Goal: Information Seeking & Learning: Check status

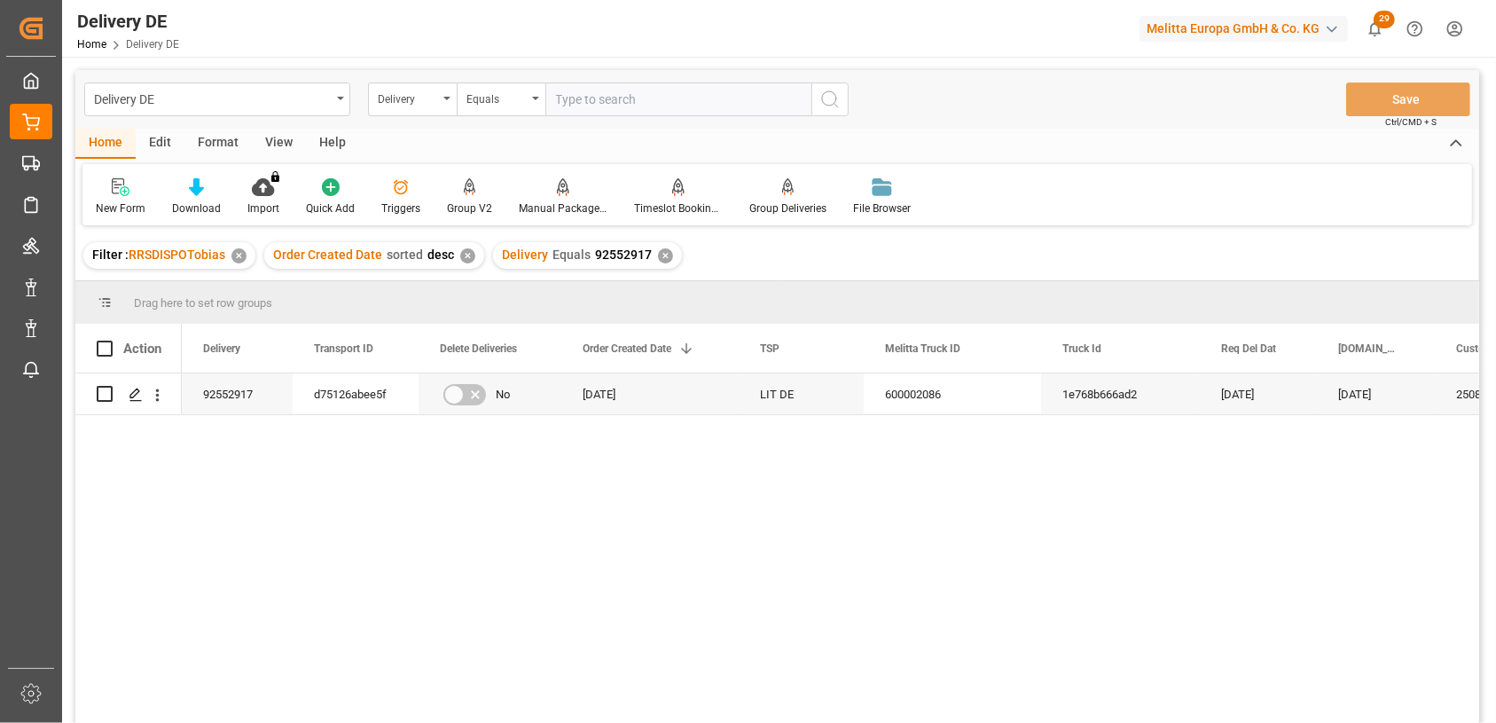
click at [632, 92] on input "text" at bounding box center [679, 99] width 266 height 34
type input "92550325"
click at [833, 98] on icon "search button" at bounding box center [830, 99] width 21 height 21
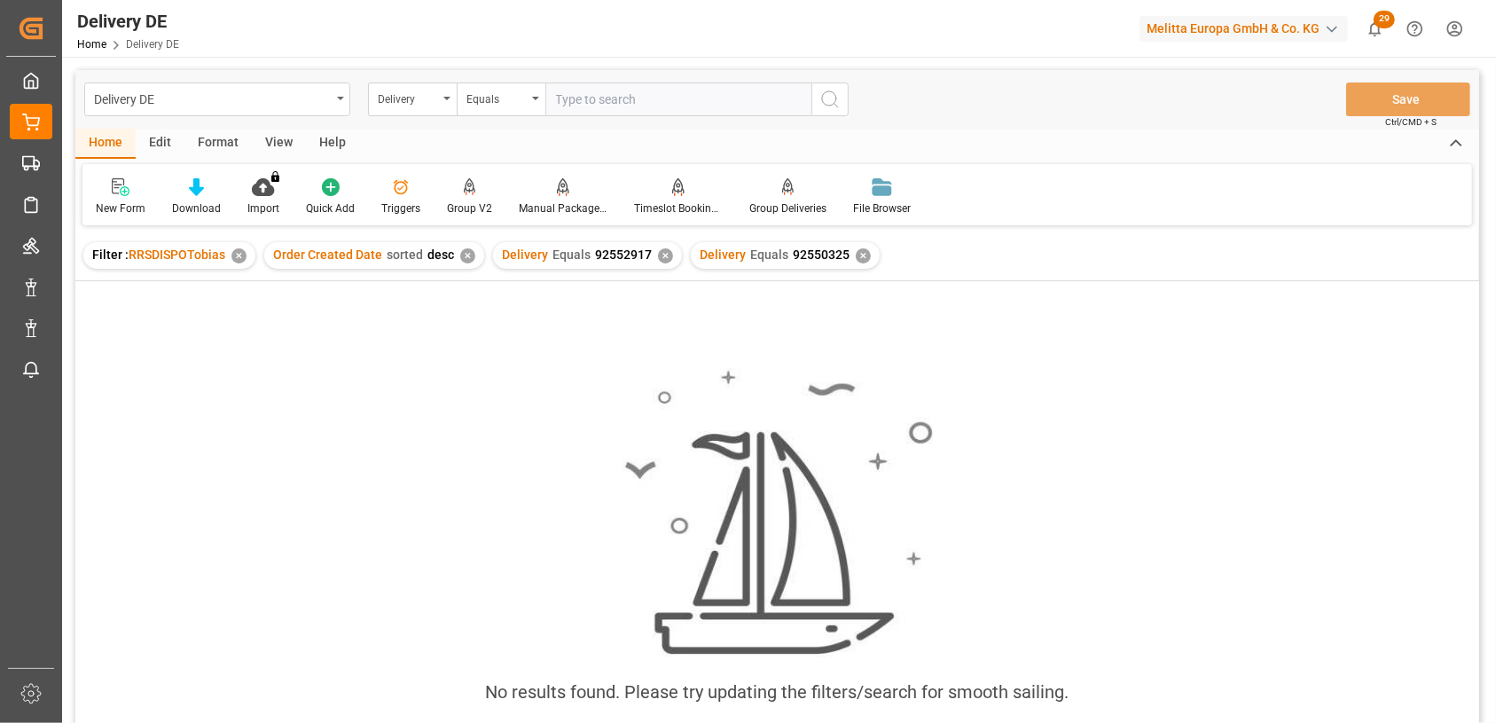
click at [658, 255] on div "✕" at bounding box center [665, 255] width 15 height 15
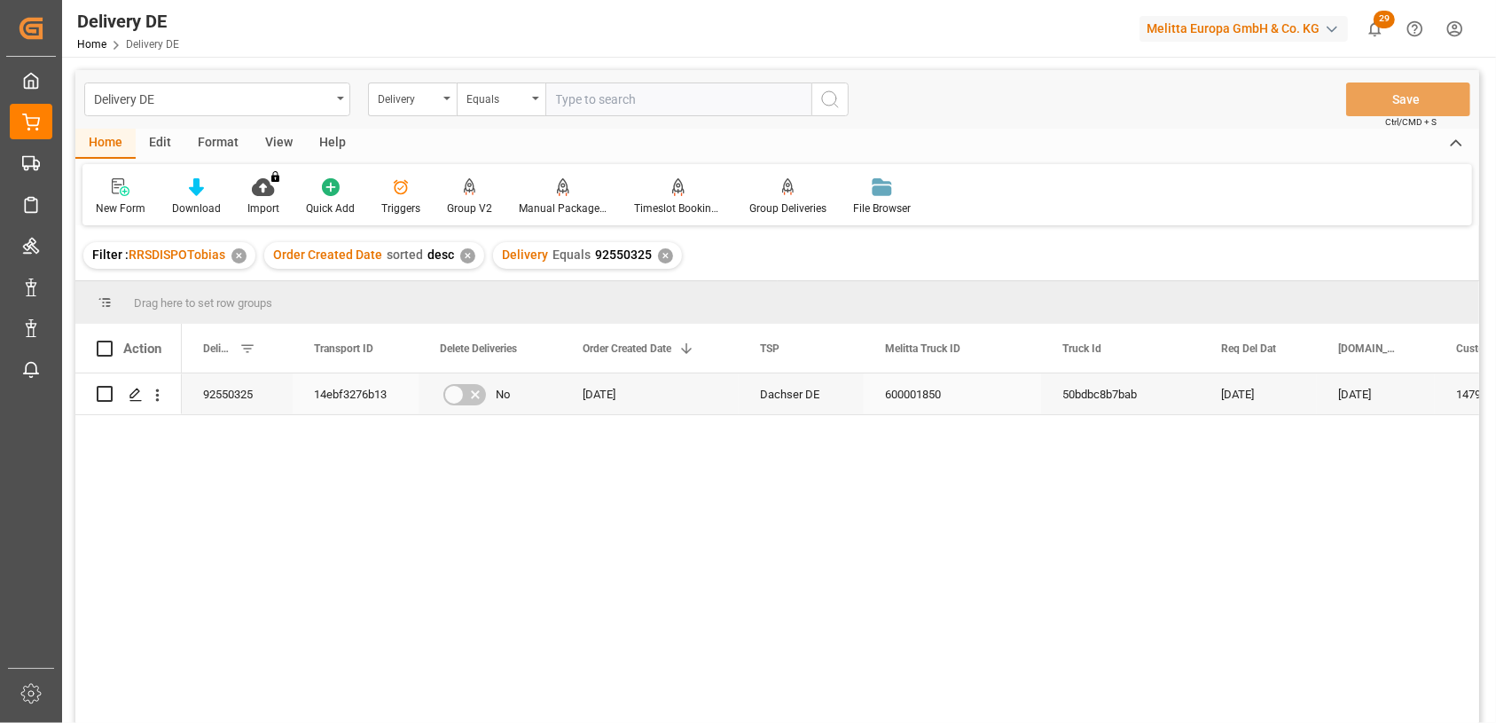
click at [337, 389] on div "14ebf3276b13" at bounding box center [356, 393] width 126 height 41
click at [623, 99] on input "text" at bounding box center [679, 99] width 266 height 34
paste input "92550326"
type input "92550326"
click at [836, 98] on icon "search button" at bounding box center [830, 99] width 21 height 21
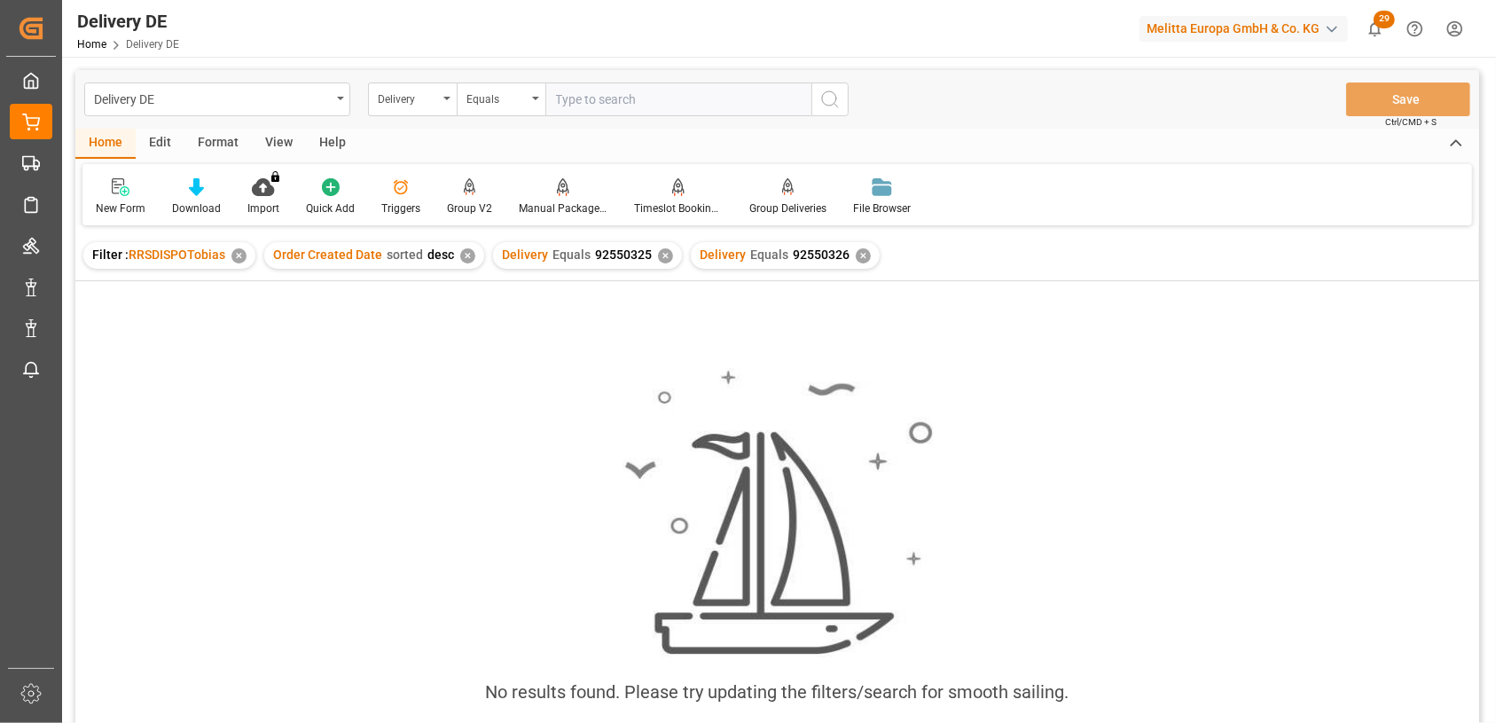
click at [662, 258] on div "✕" at bounding box center [665, 255] width 15 height 15
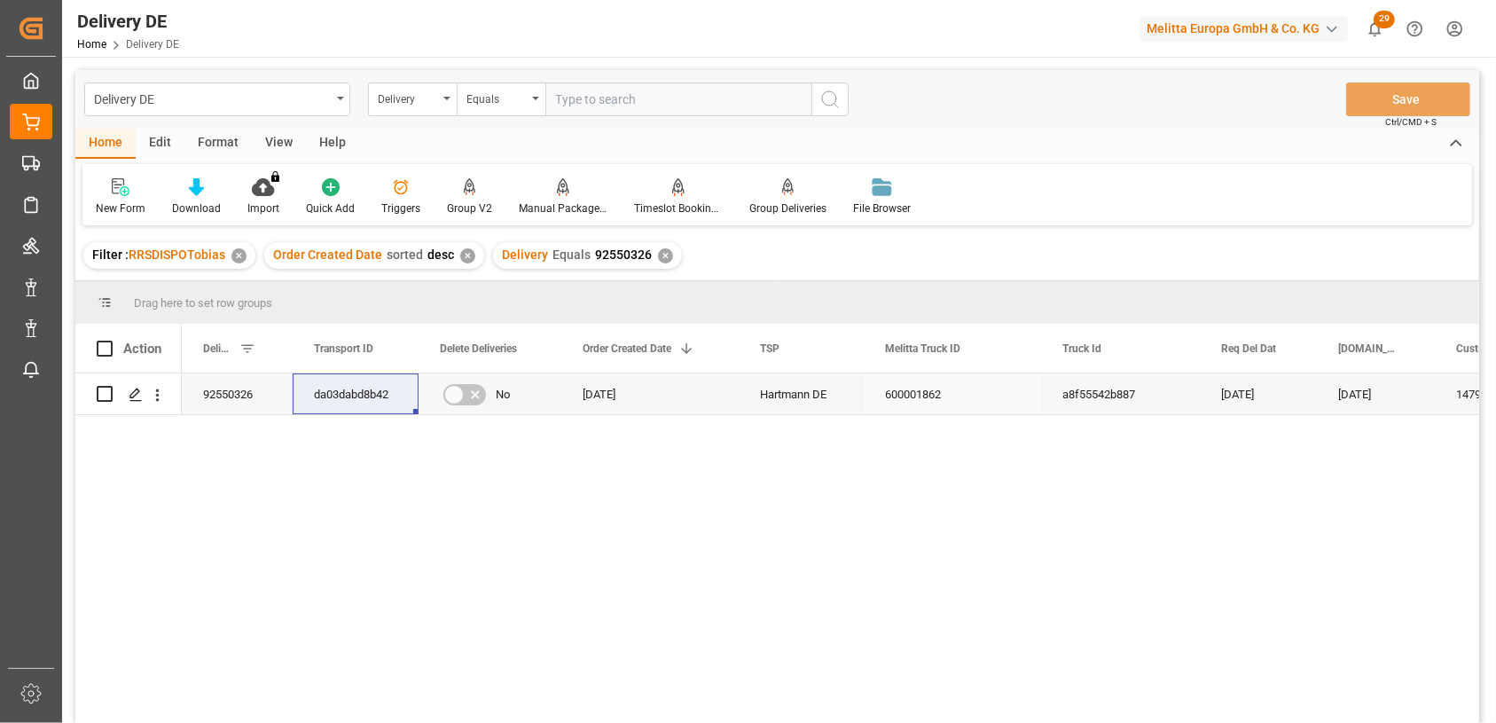
click at [326, 397] on div "da03dabd8b42" at bounding box center [356, 393] width 126 height 41
click at [212, 398] on div "92550326" at bounding box center [237, 393] width 111 height 41
click at [377, 396] on div "da03dabd8b42" at bounding box center [356, 393] width 126 height 41
click at [375, 394] on div "da03dabd8b42" at bounding box center [356, 393] width 126 height 41
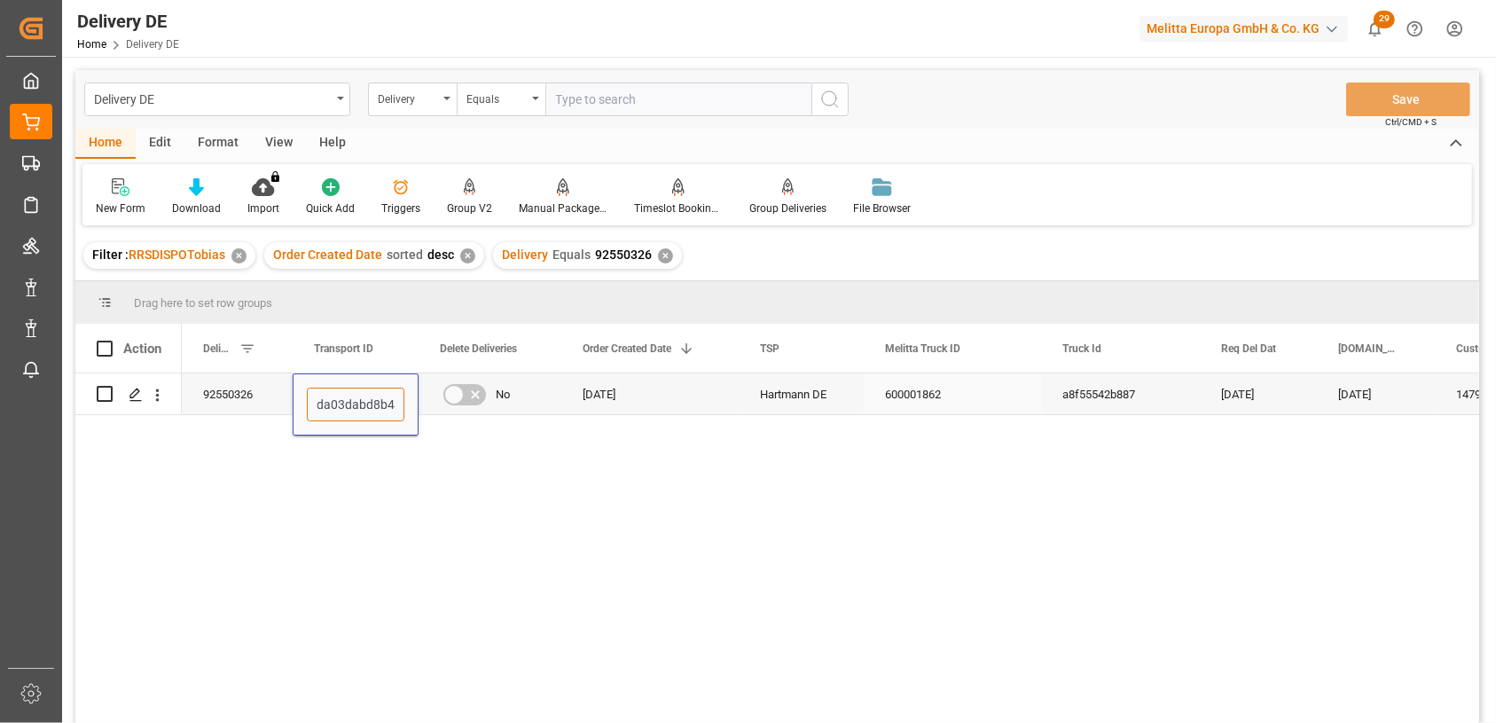
click at [373, 396] on input "da03dabd8b42" at bounding box center [356, 405] width 98 height 34
drag, startPoint x: 391, startPoint y: 403, endPoint x: 234, endPoint y: 386, distance: 157.9
click at [201, 387] on div "92550326" at bounding box center [237, 393] width 111 height 41
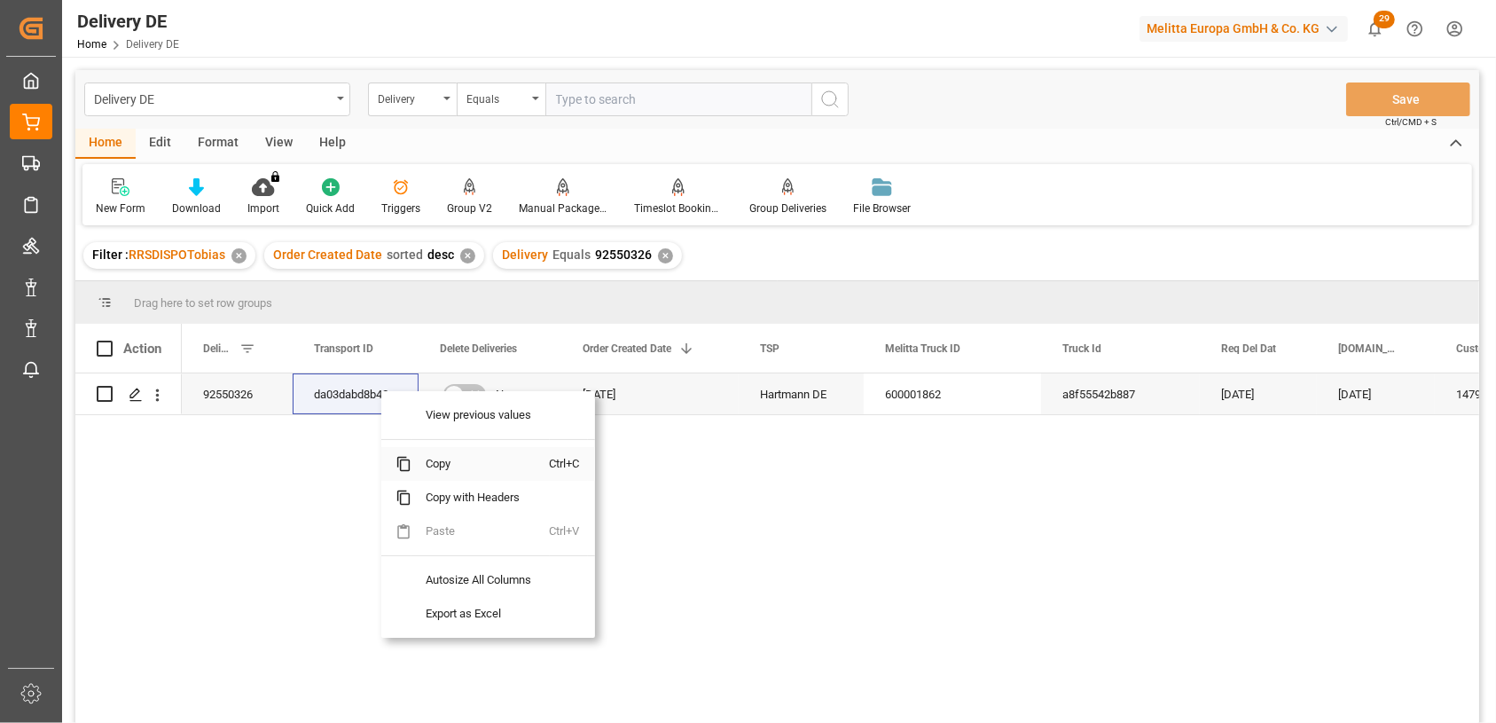
click at [438, 463] on span "Copy" at bounding box center [481, 464] width 138 height 34
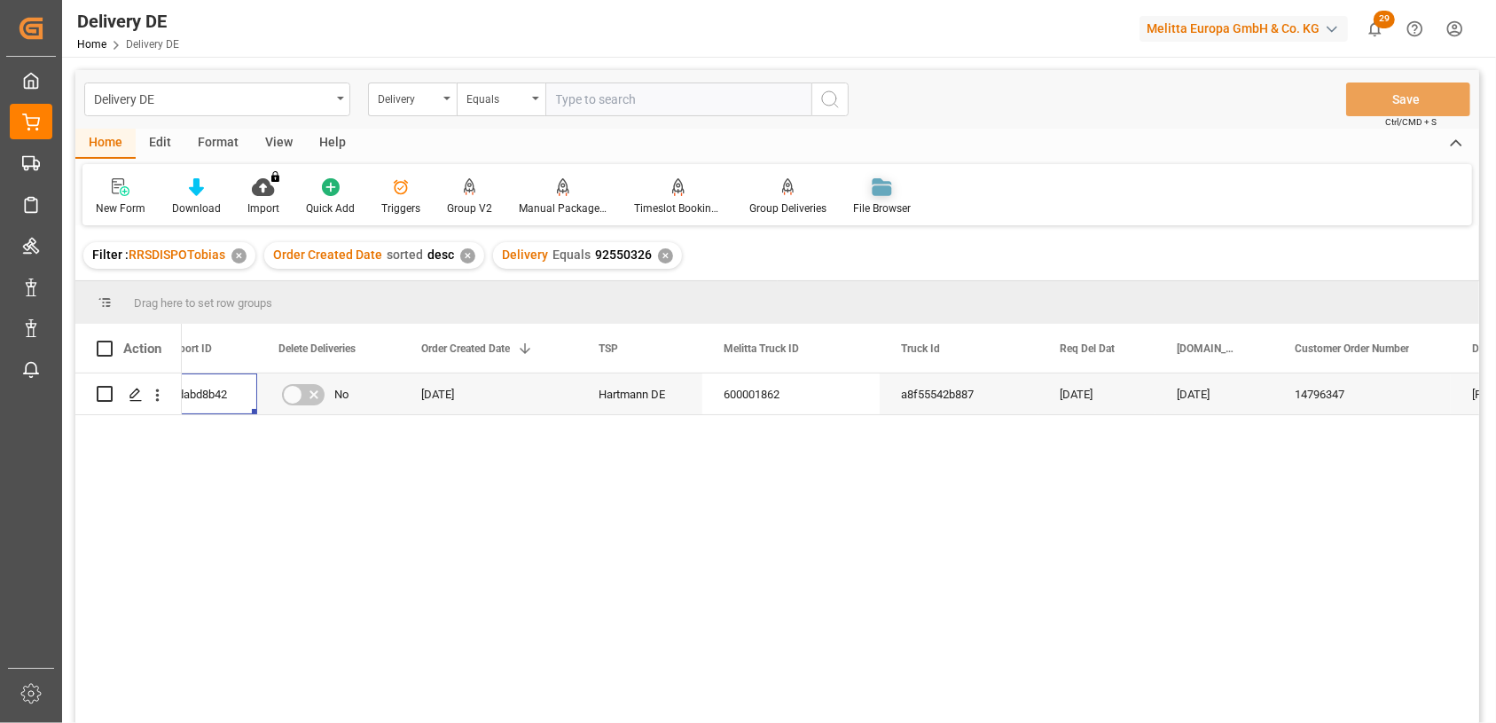
scroll to position [0, 161]
click at [624, 108] on input "text" at bounding box center [679, 99] width 266 height 34
paste input "92551955"
type input "92551955"
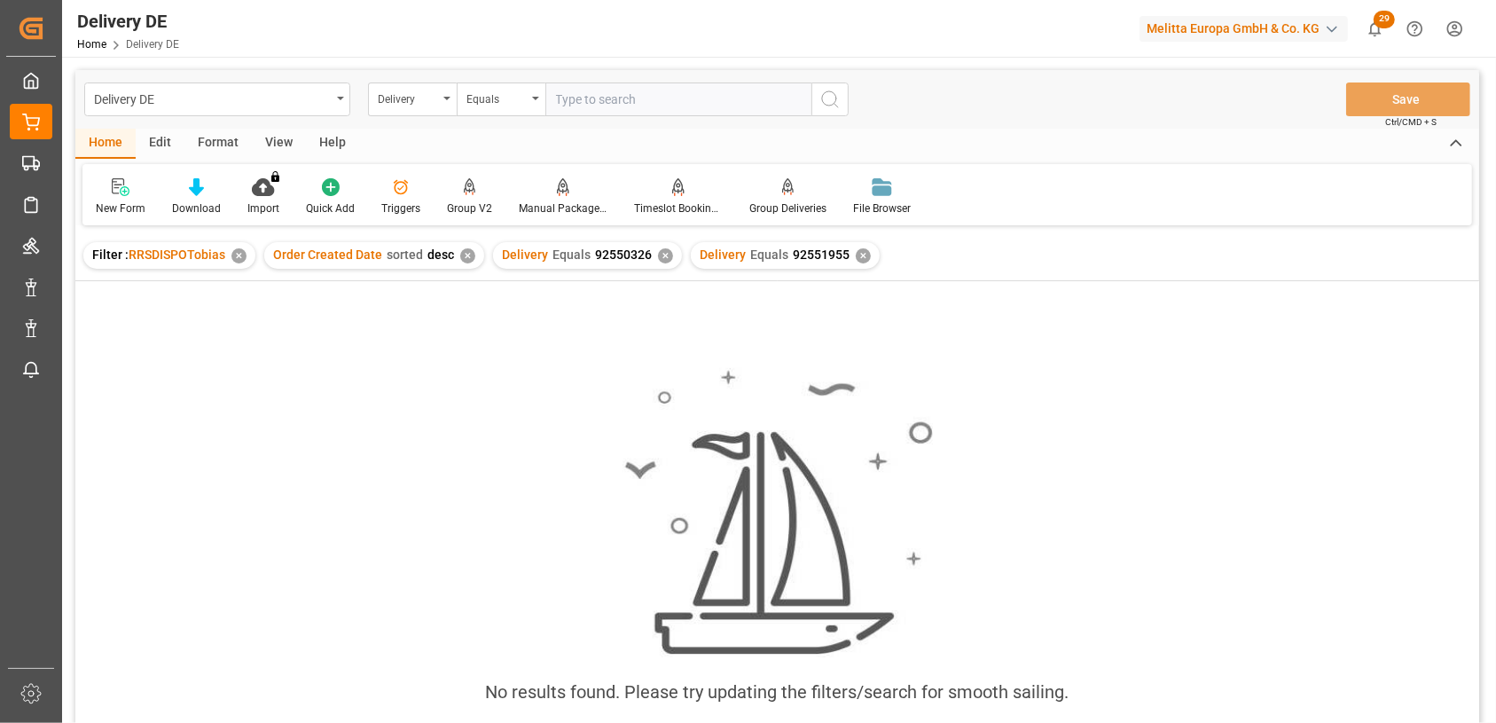
click at [662, 263] on div "Delivery Equals 92550326 ✕" at bounding box center [587, 255] width 189 height 27
click at [660, 257] on div "✕" at bounding box center [665, 255] width 15 height 15
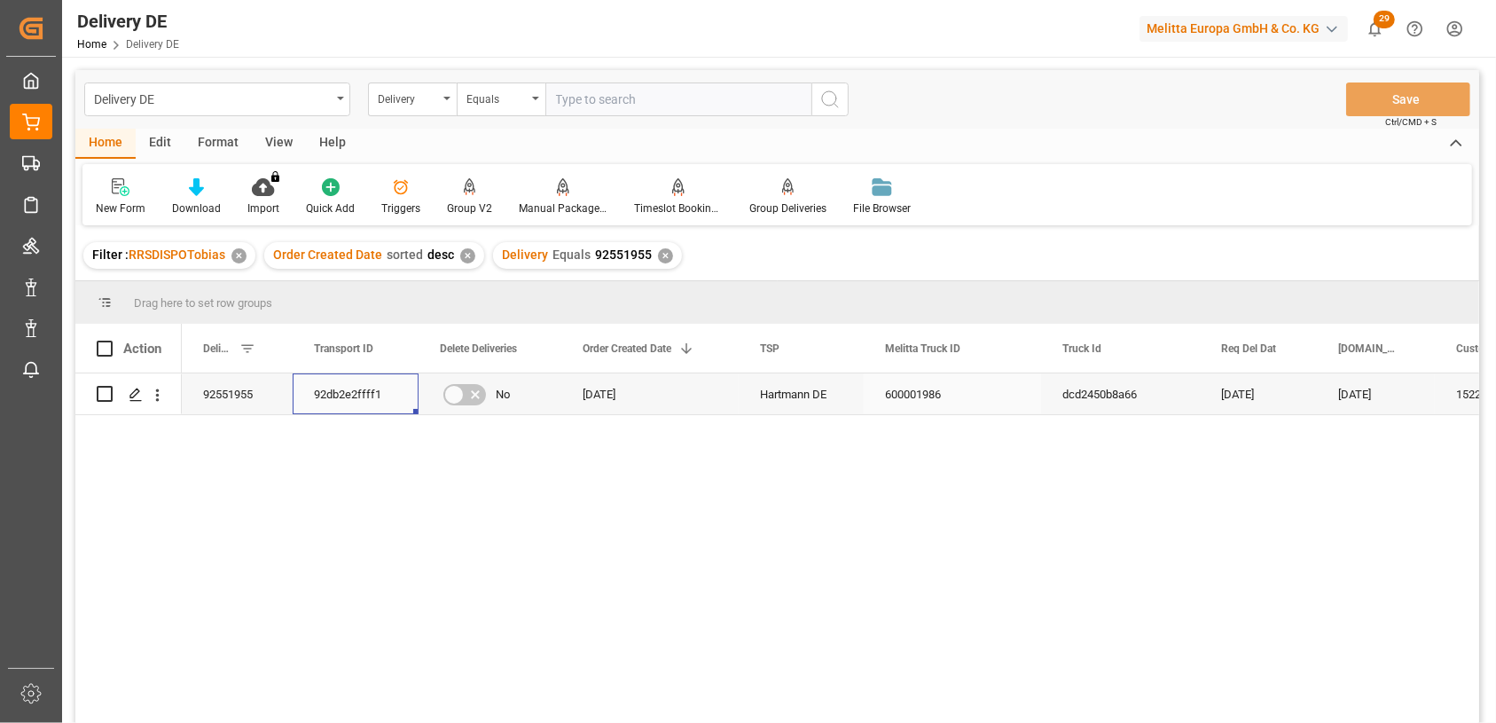
click at [375, 392] on div "92db2e2ffff1" at bounding box center [356, 393] width 126 height 41
click at [240, 405] on div "92551955" at bounding box center [237, 393] width 111 height 41
click at [357, 398] on div "92db2e2ffff1" at bounding box center [356, 393] width 126 height 41
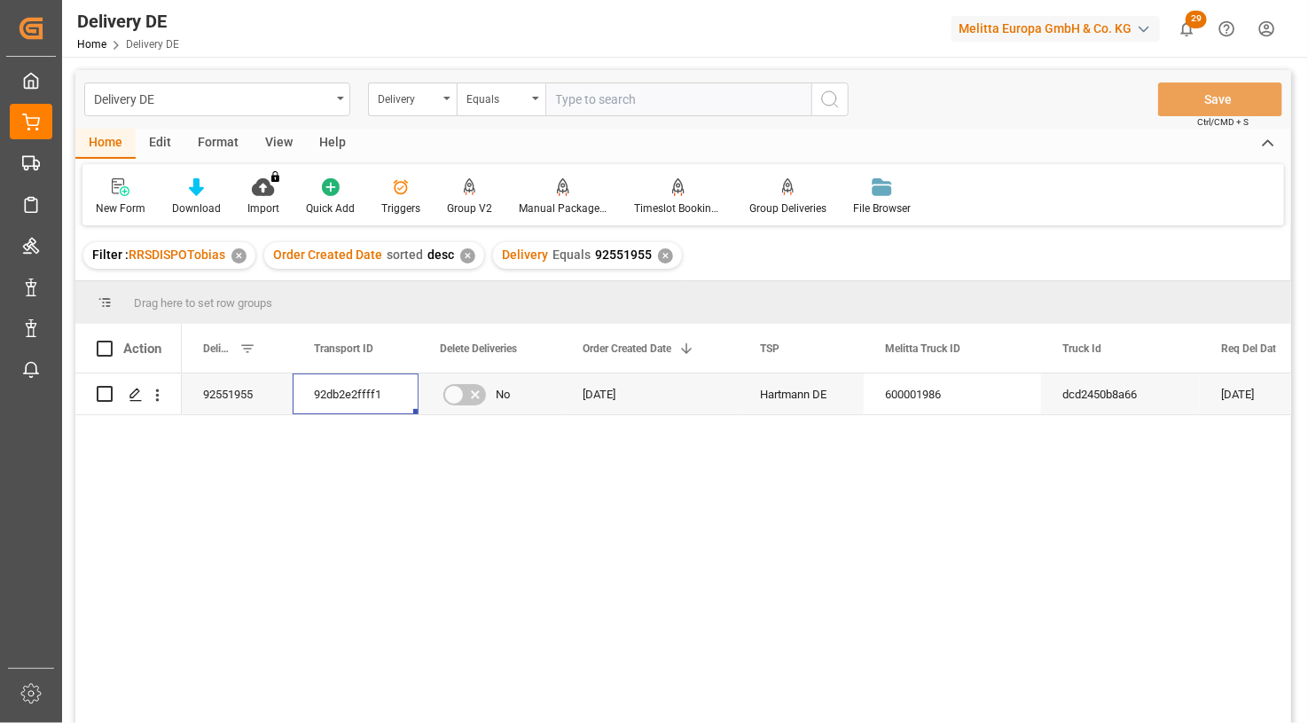
click at [613, 96] on input "text" at bounding box center [679, 99] width 266 height 34
type input "92550313"
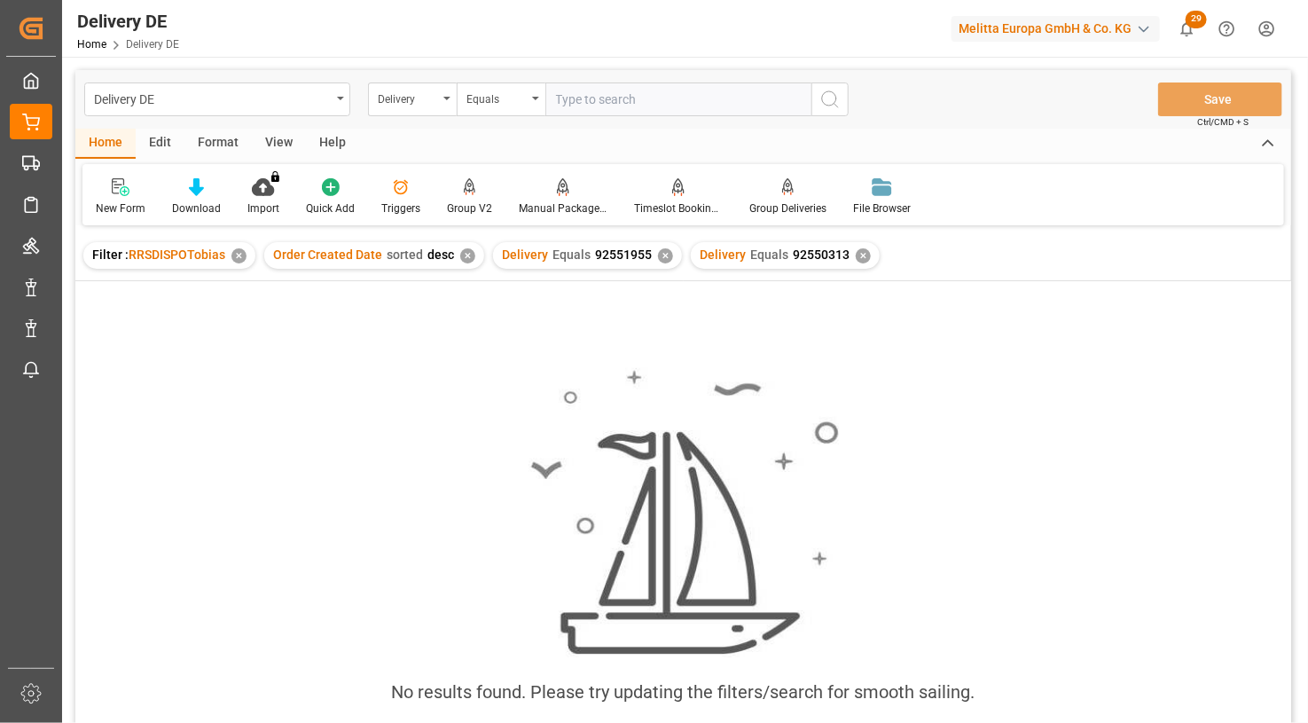
click at [659, 255] on div "✕" at bounding box center [665, 255] width 15 height 15
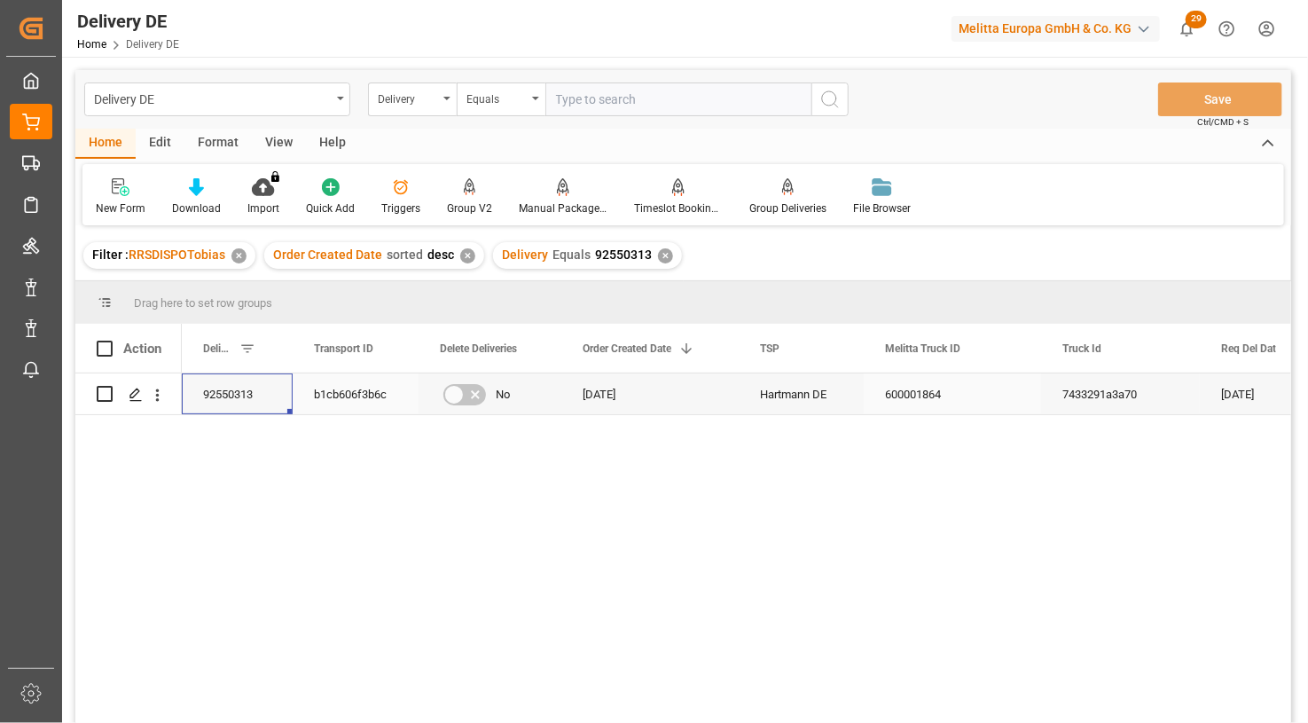
click at [248, 394] on div "92550313" at bounding box center [237, 393] width 111 height 41
click at [319, 394] on div "b1cb606f3b6c" at bounding box center [356, 393] width 126 height 41
click at [600, 105] on input "text" at bounding box center [679, 99] width 266 height 34
type input "92550326"
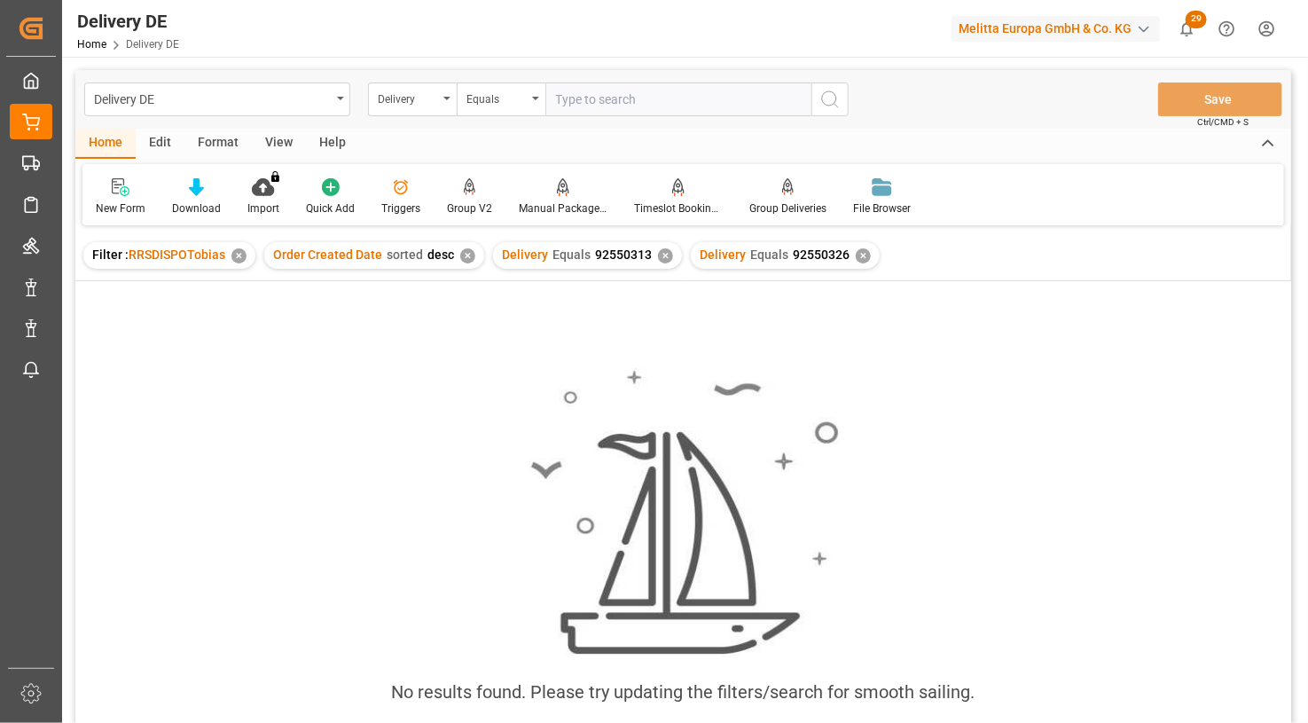
click at [659, 257] on div "✕" at bounding box center [665, 255] width 15 height 15
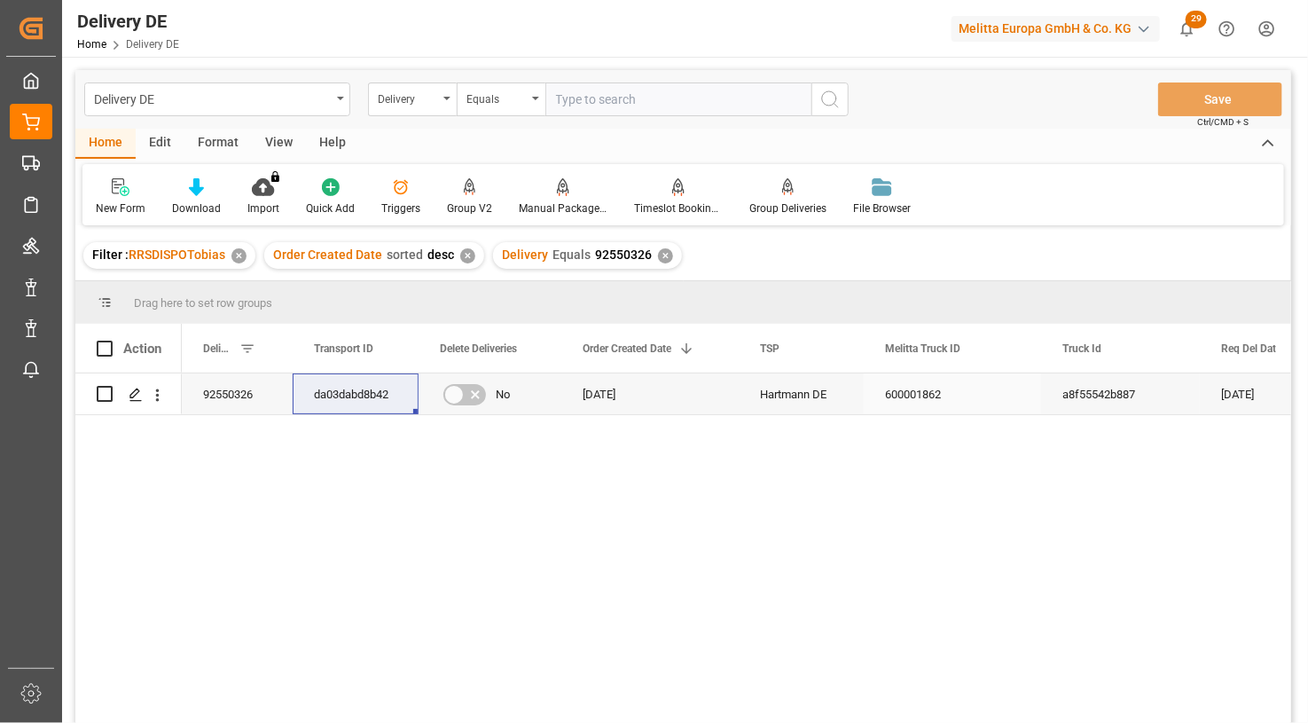
click at [266, 387] on div "92550326" at bounding box center [237, 393] width 111 height 41
click at [356, 389] on div "da03dabd8b42" at bounding box center [356, 393] width 126 height 41
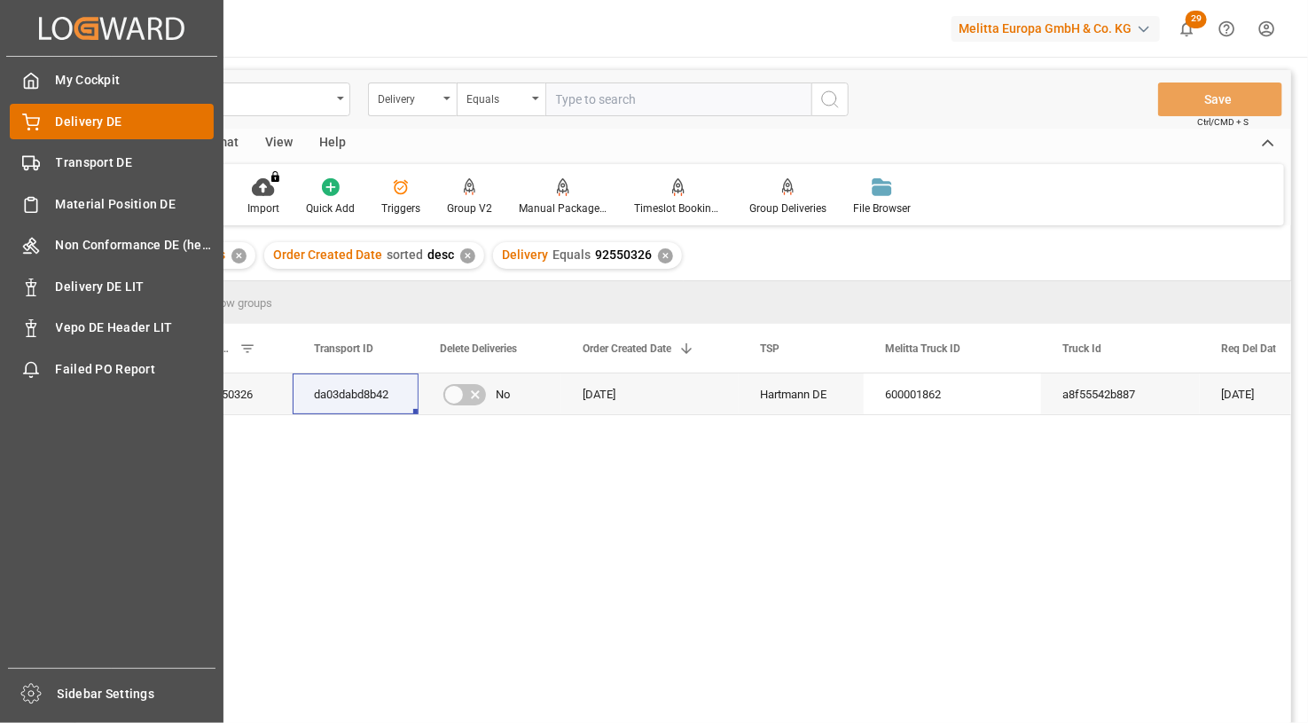
click at [109, 119] on span "Delivery DE" at bounding box center [135, 122] width 159 height 19
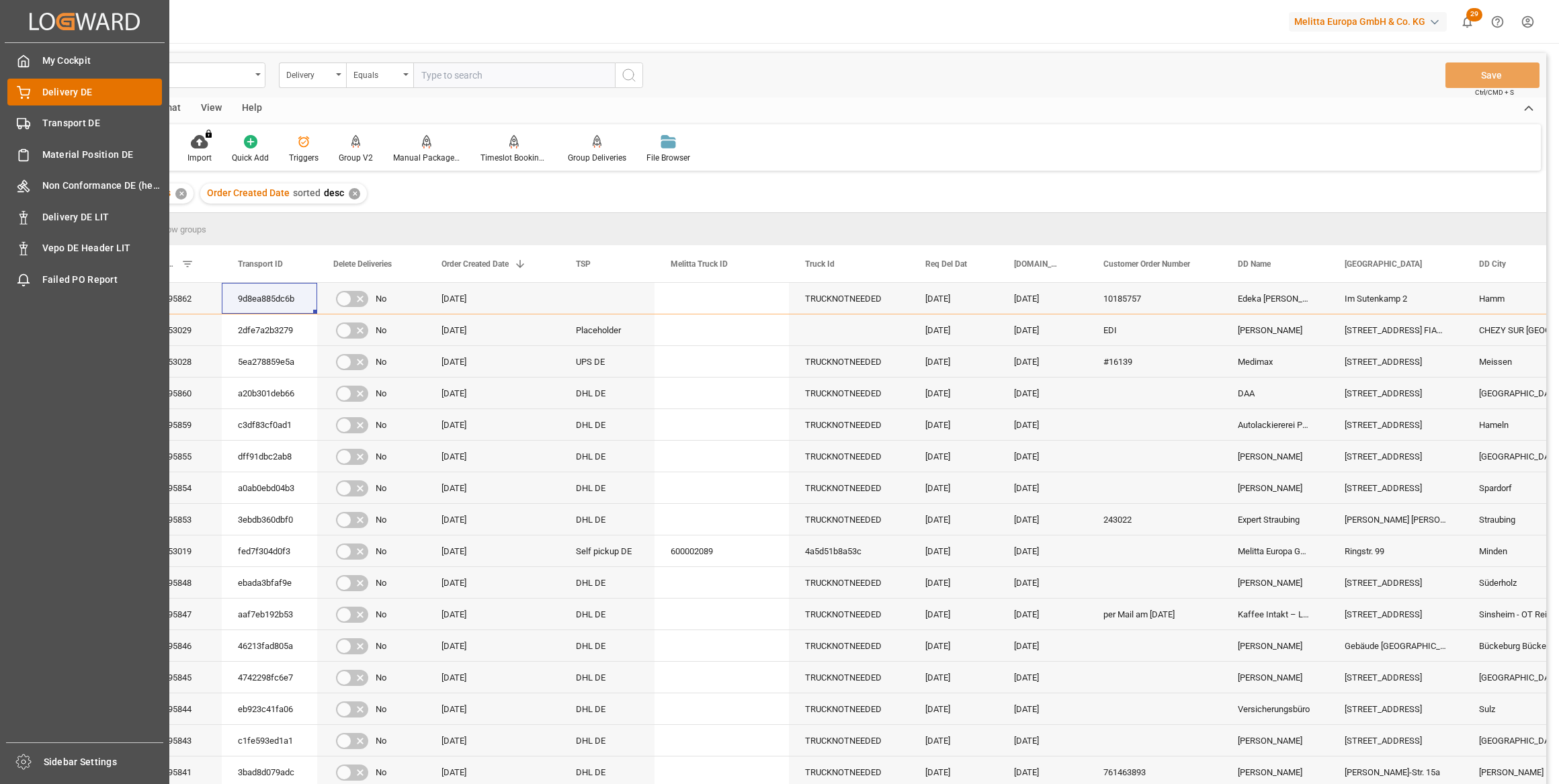
click at [73, 90] on span "Delivery DE" at bounding box center [102, 92] width 120 height 14
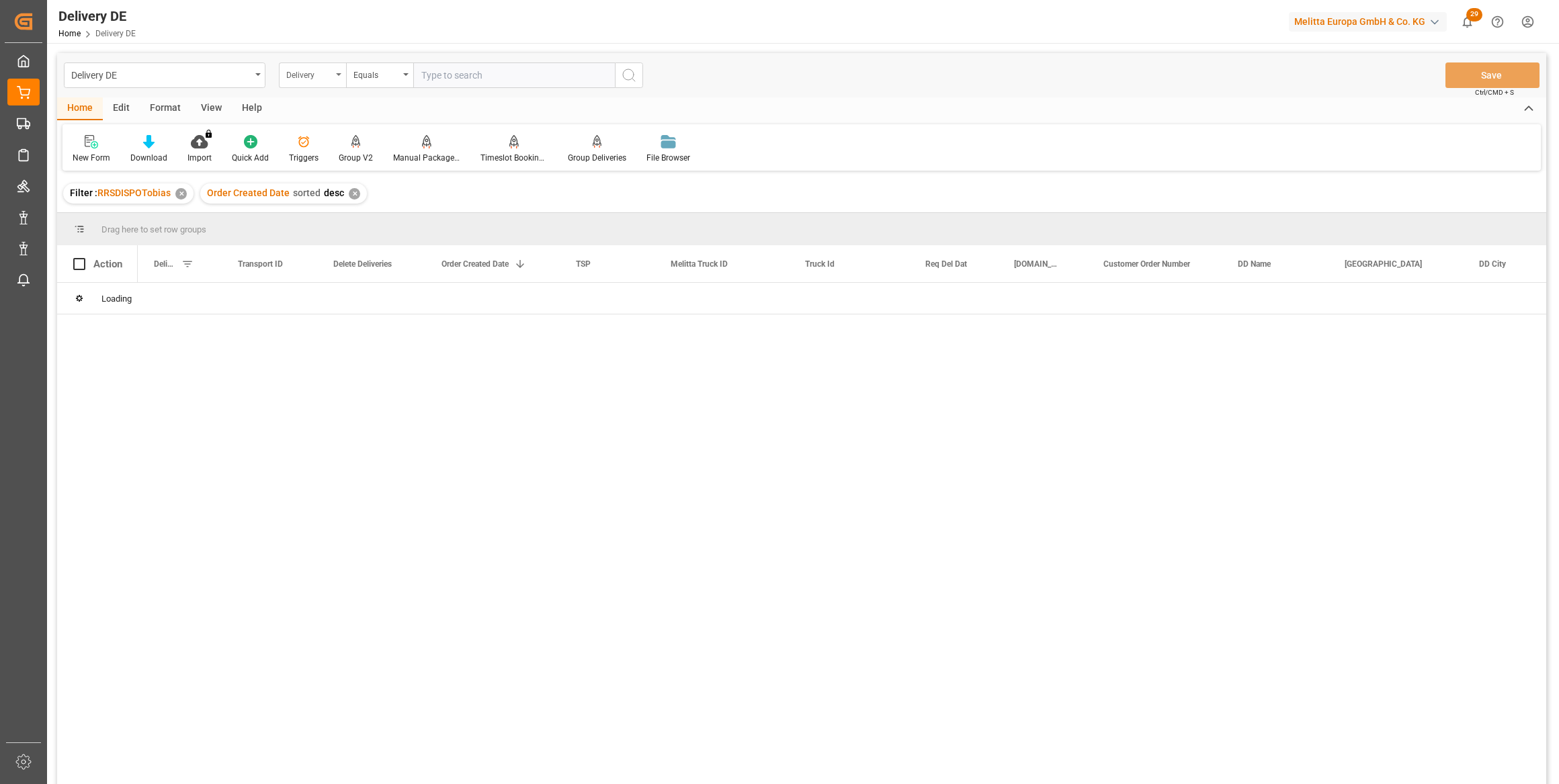
click at [323, 73] on div "Delivery" at bounding box center [309, 73] width 45 height 15
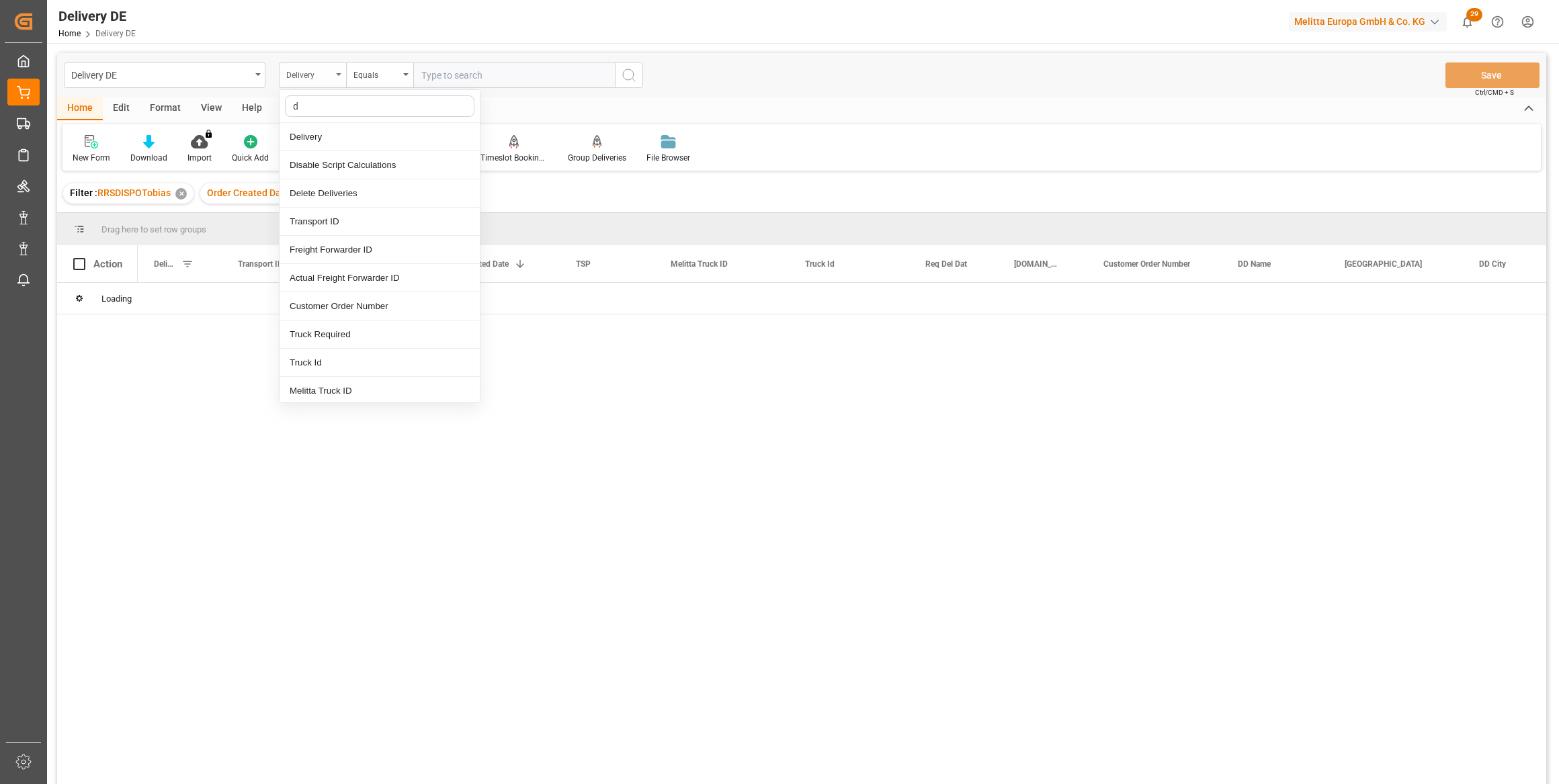
type input "dd"
click at [334, 284] on div "DD City" at bounding box center [380, 278] width 200 height 28
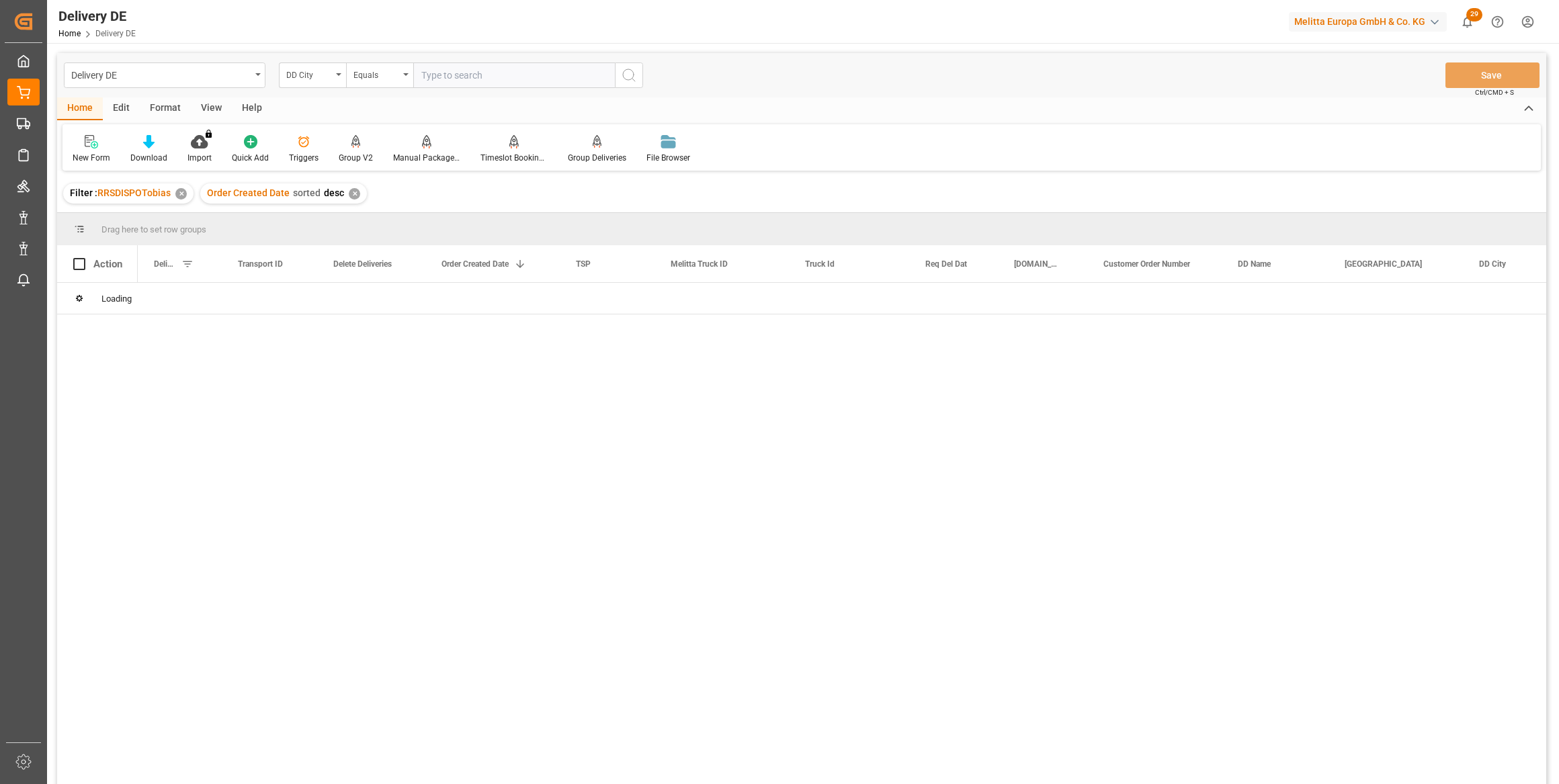
click at [461, 77] on input "text" at bounding box center [514, 75] width 202 height 26
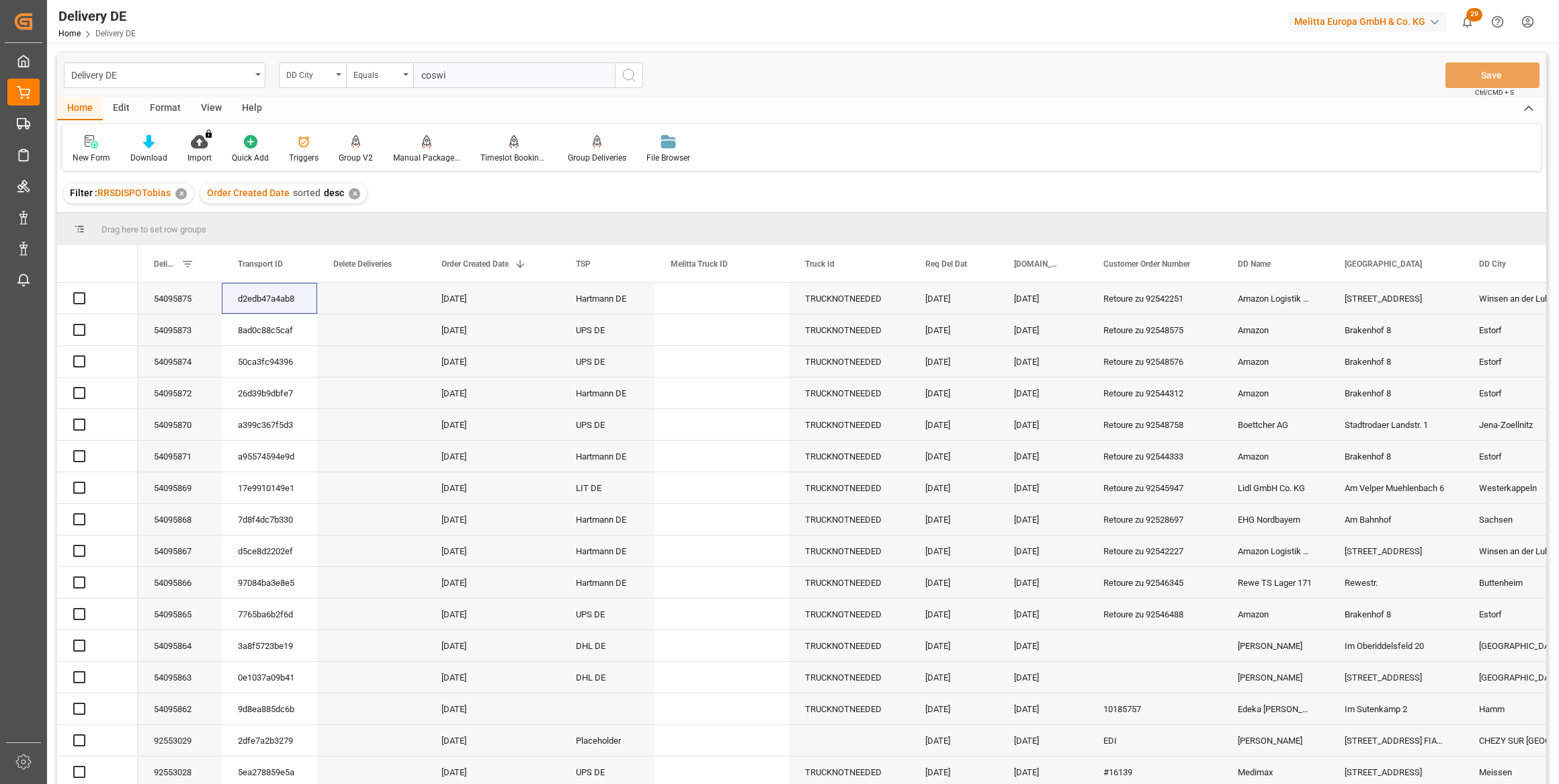
type input "coswig"
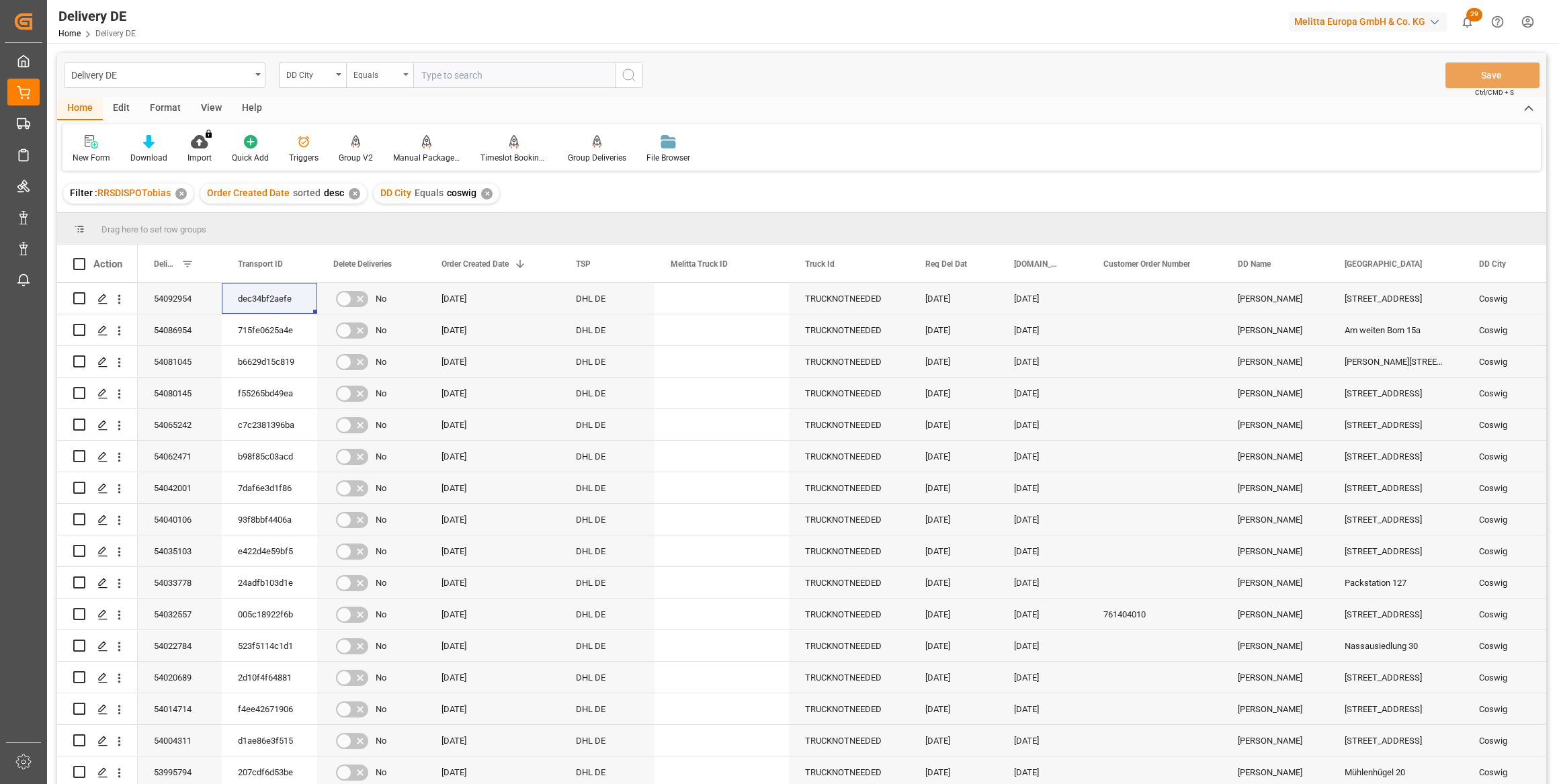
click at [374, 73] on div "Equals" at bounding box center [376, 73] width 45 height 15
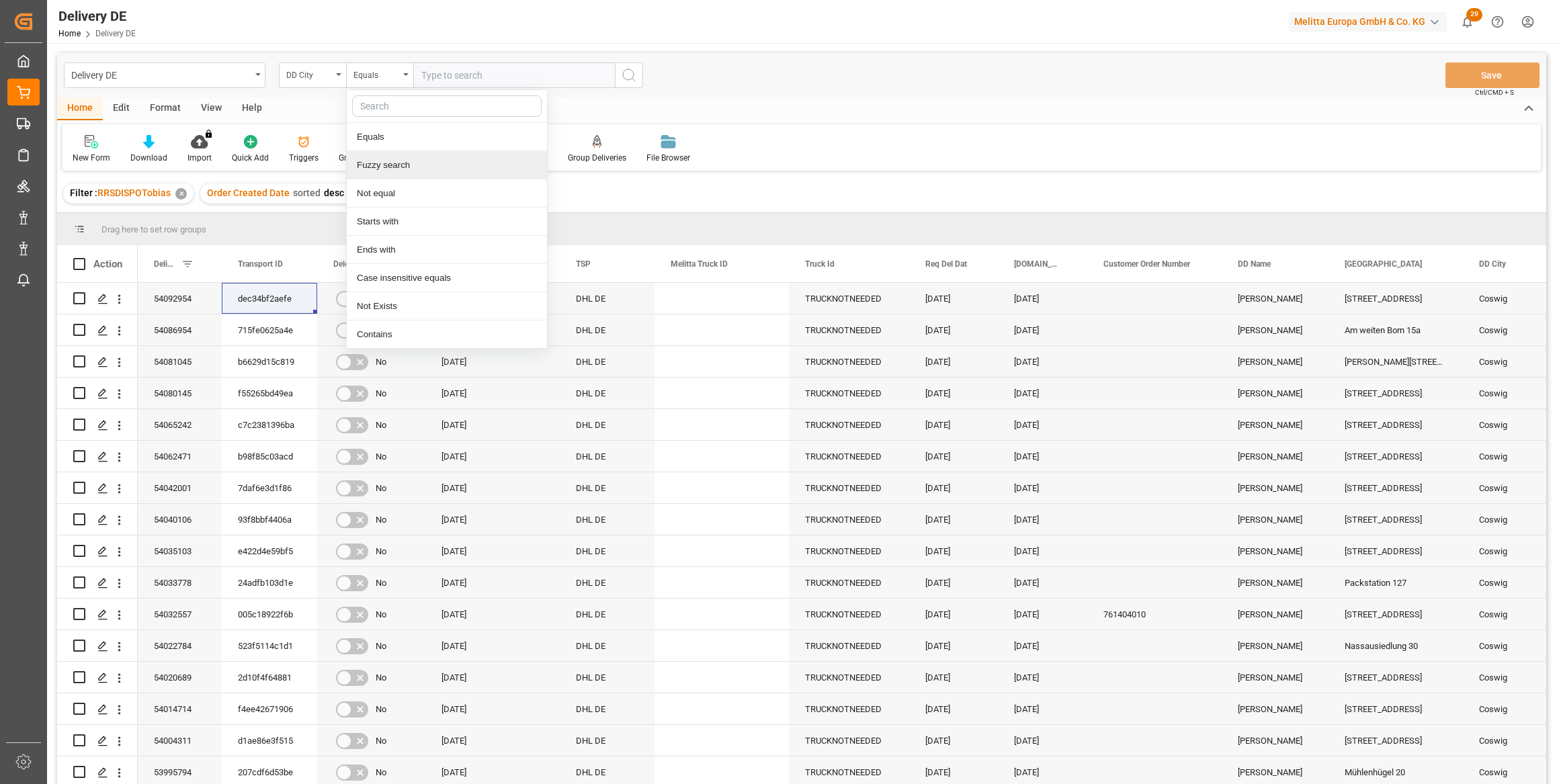
click at [392, 175] on div "Fuzzy search" at bounding box center [447, 165] width 200 height 28
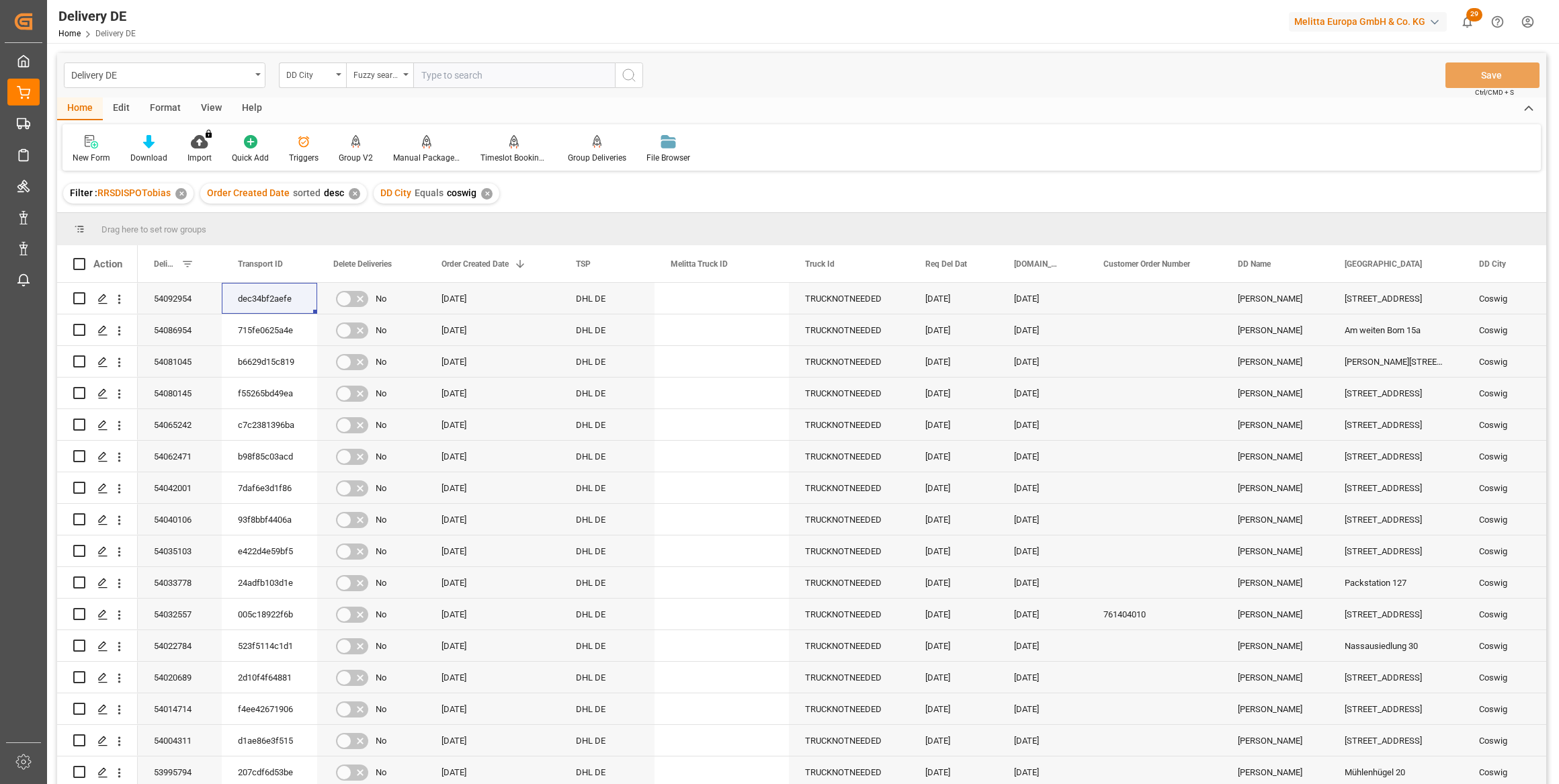
click at [470, 64] on input "text" at bounding box center [514, 75] width 202 height 26
click at [467, 80] on input "text" at bounding box center [514, 75] width 202 height 26
type input "coswig"
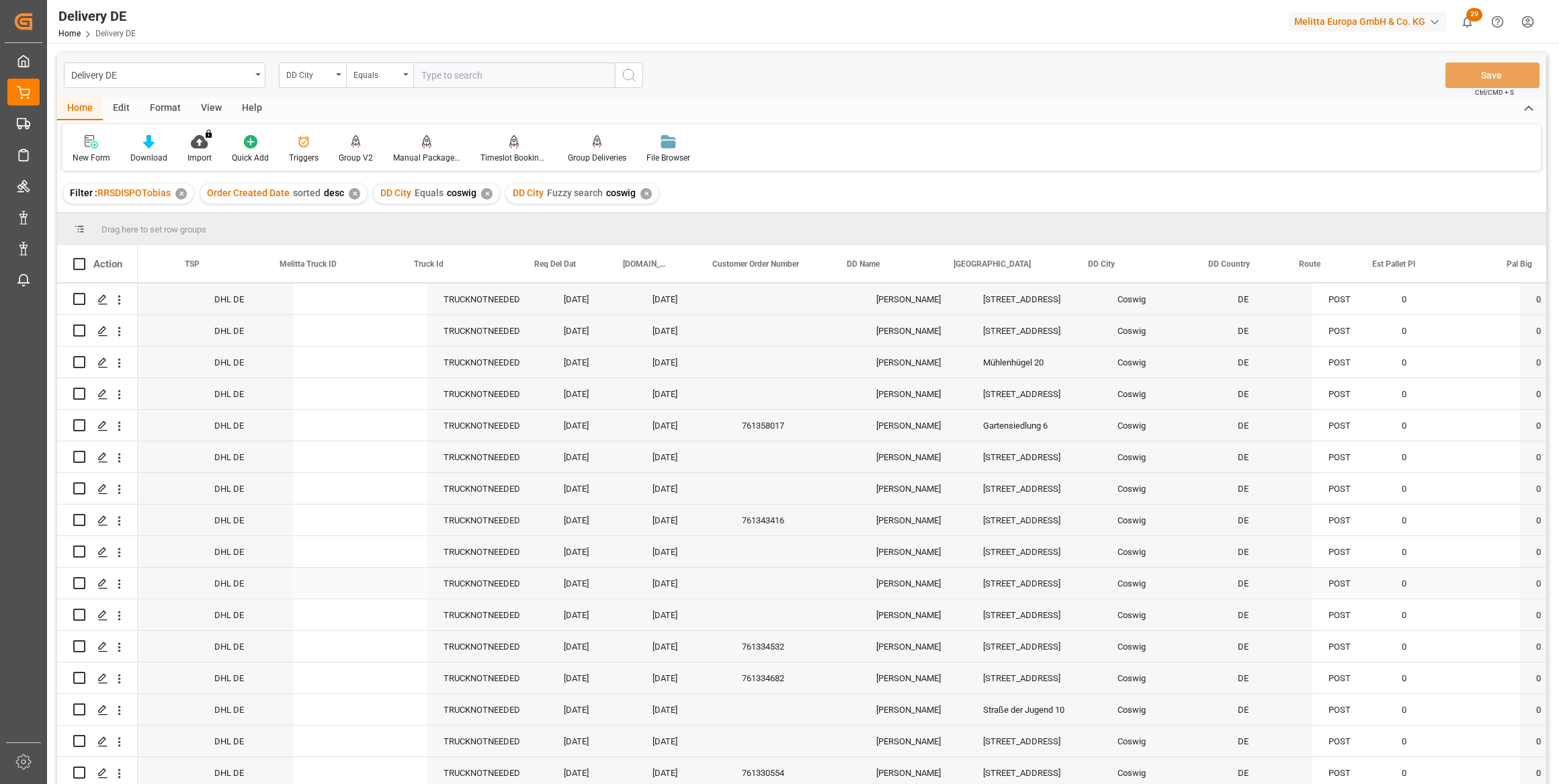
scroll to position [0, 446]
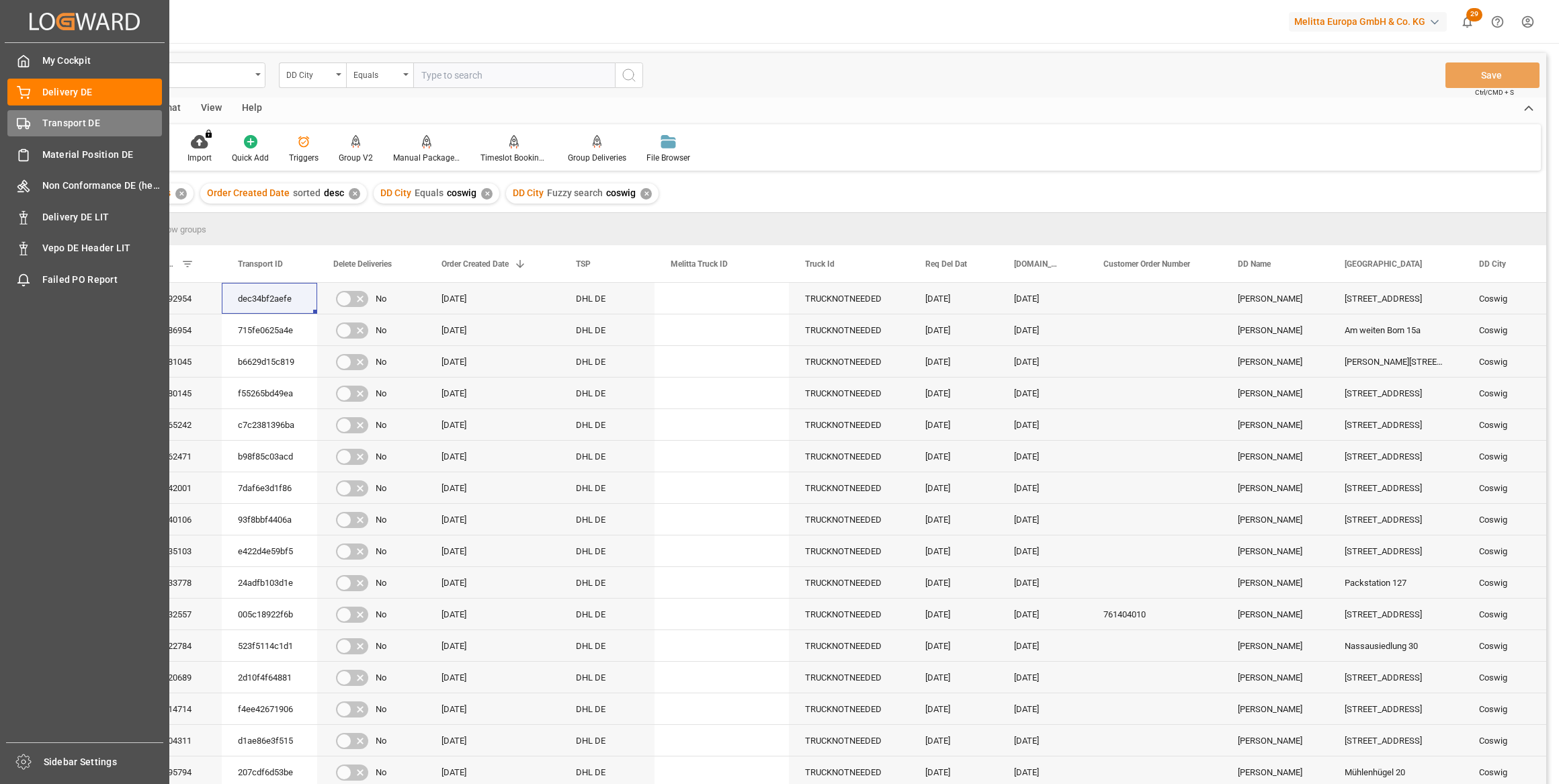
click at [50, 128] on span "Transport DE" at bounding box center [102, 123] width 120 height 14
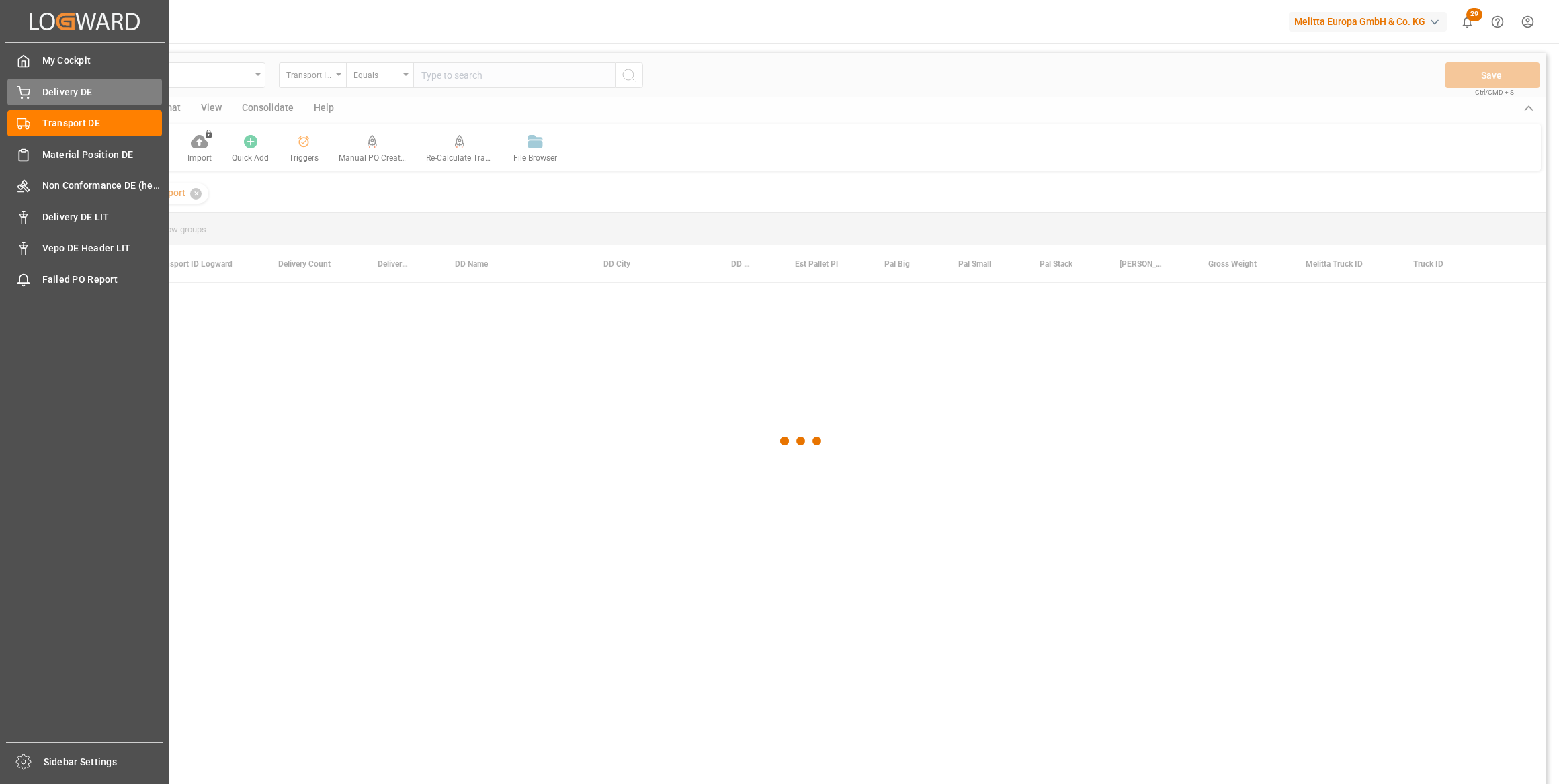
click at [73, 98] on span "Delivery DE" at bounding box center [102, 92] width 120 height 14
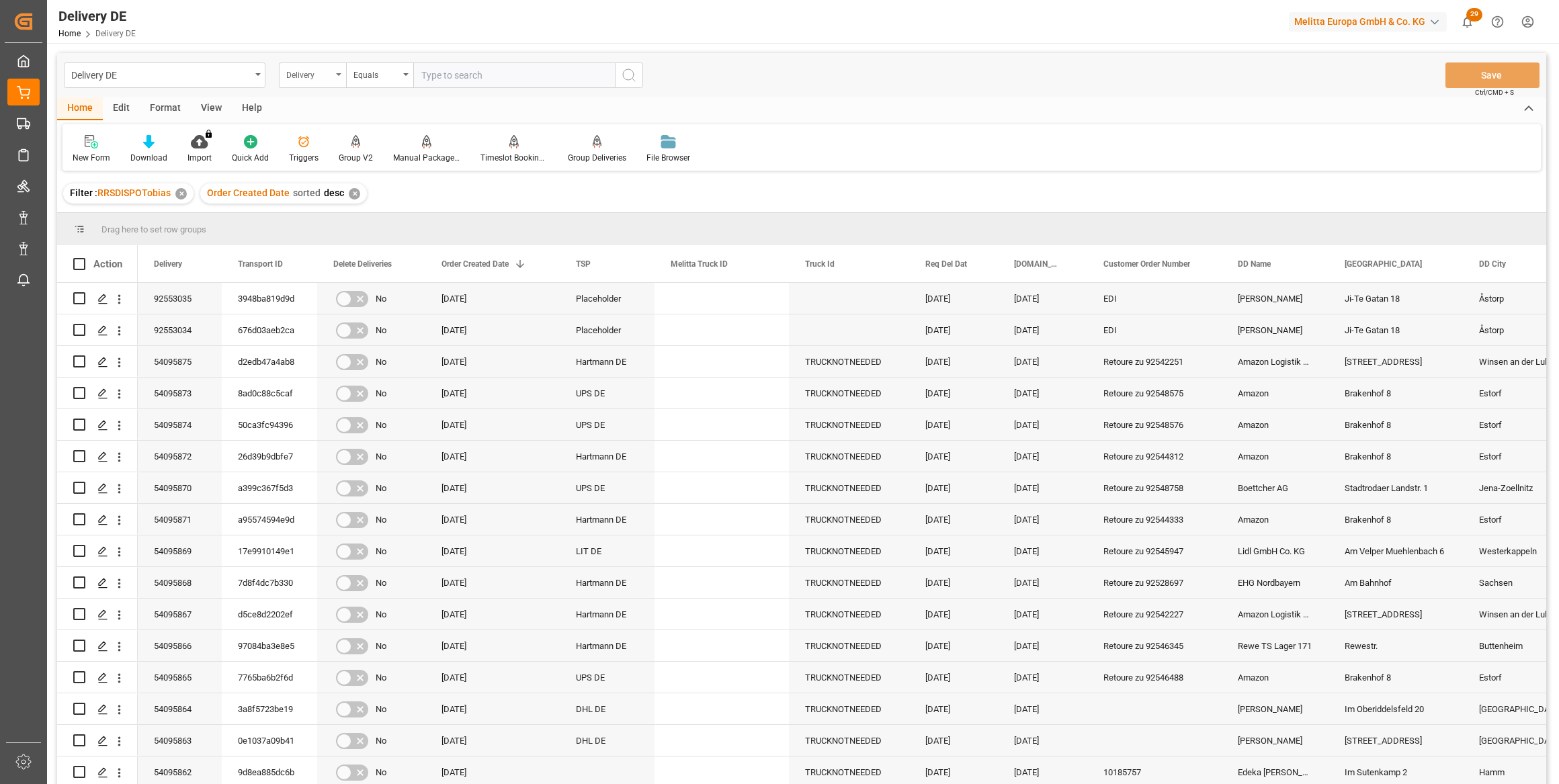
click at [335, 69] on div "Delivery" at bounding box center [312, 75] width 67 height 26
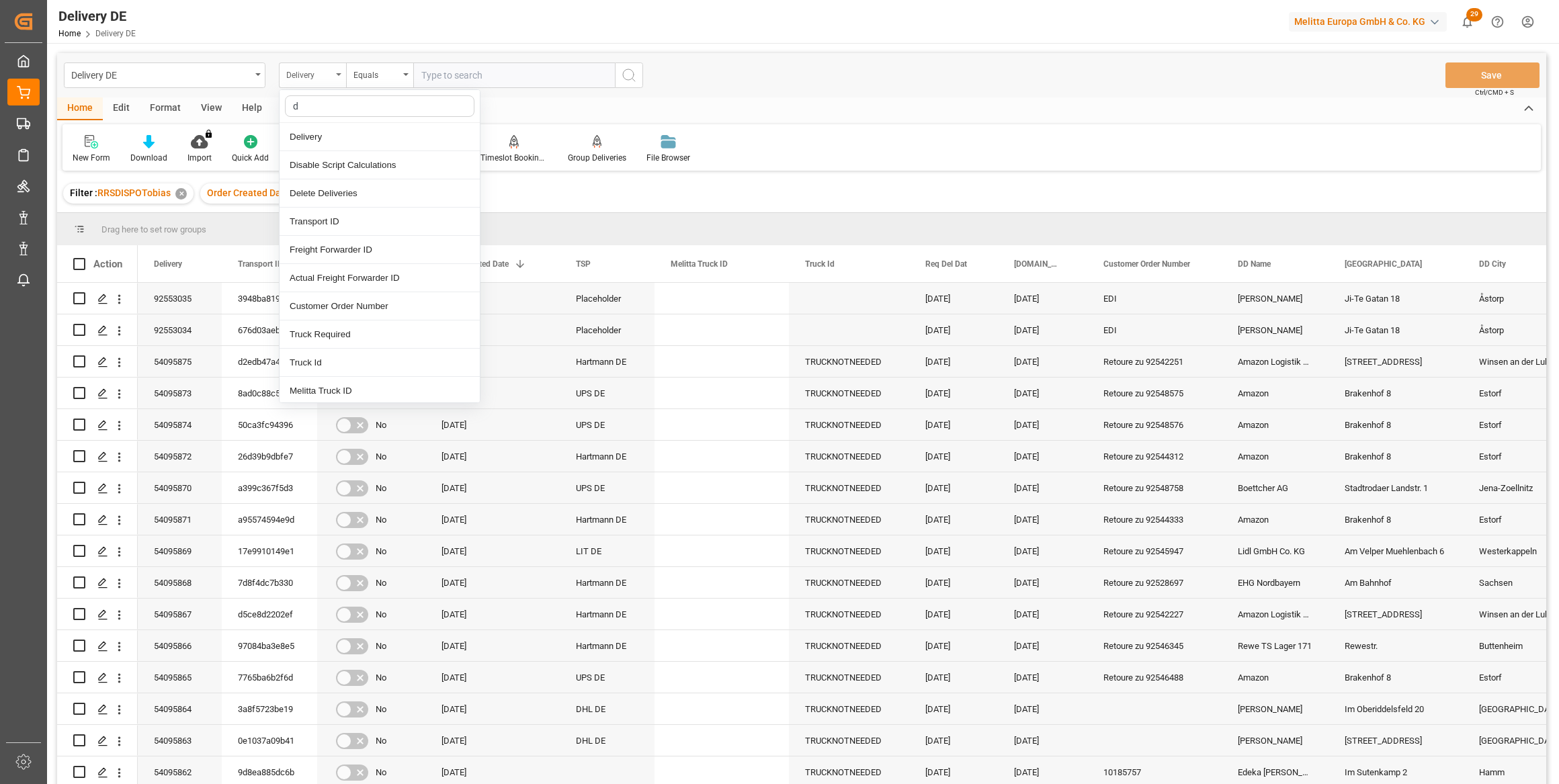
type input "dd"
click at [336, 170] on div "DD Name" at bounding box center [380, 165] width 200 height 28
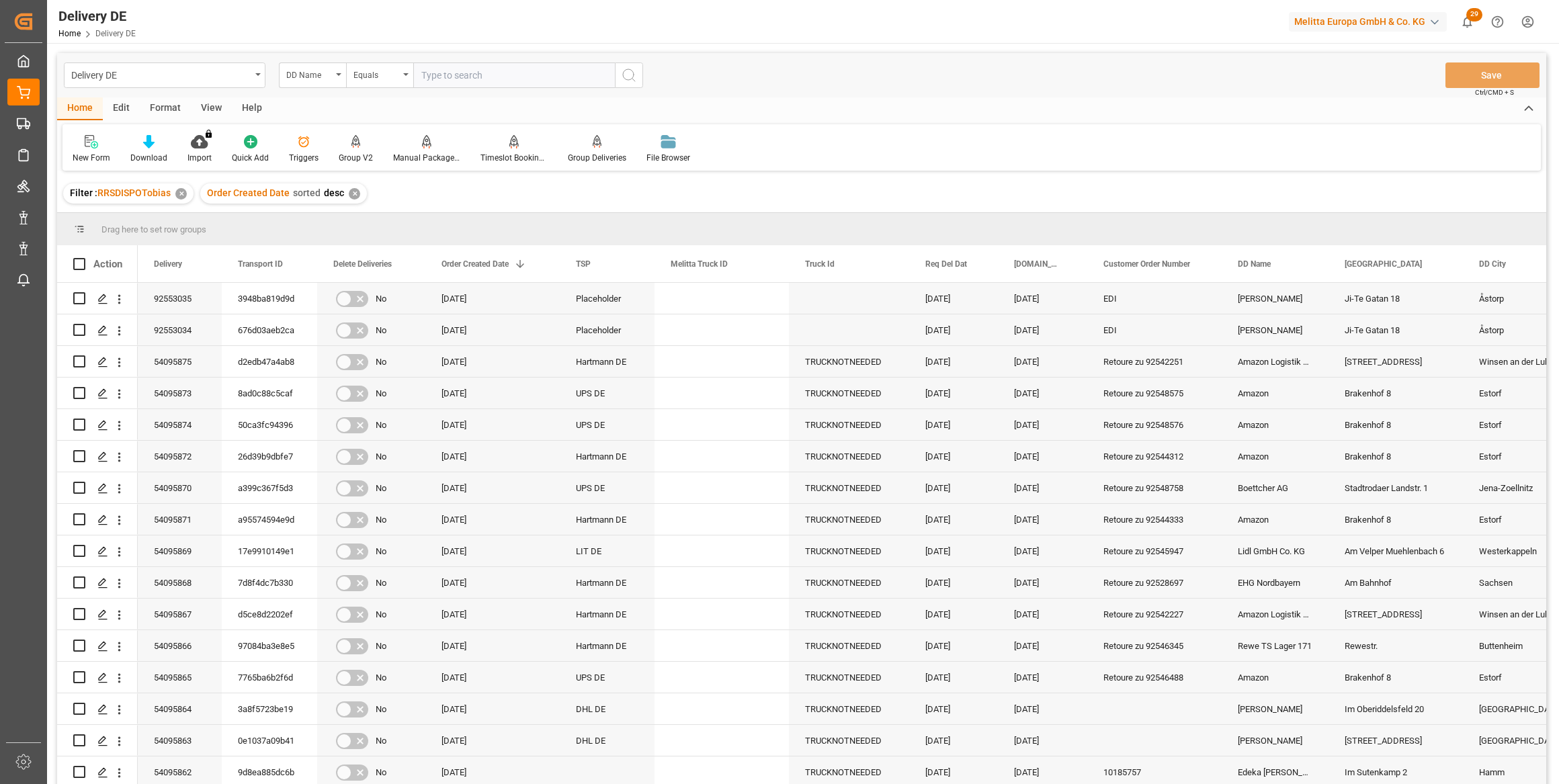
click at [454, 80] on input "text" at bounding box center [514, 75] width 202 height 26
type input "netto"
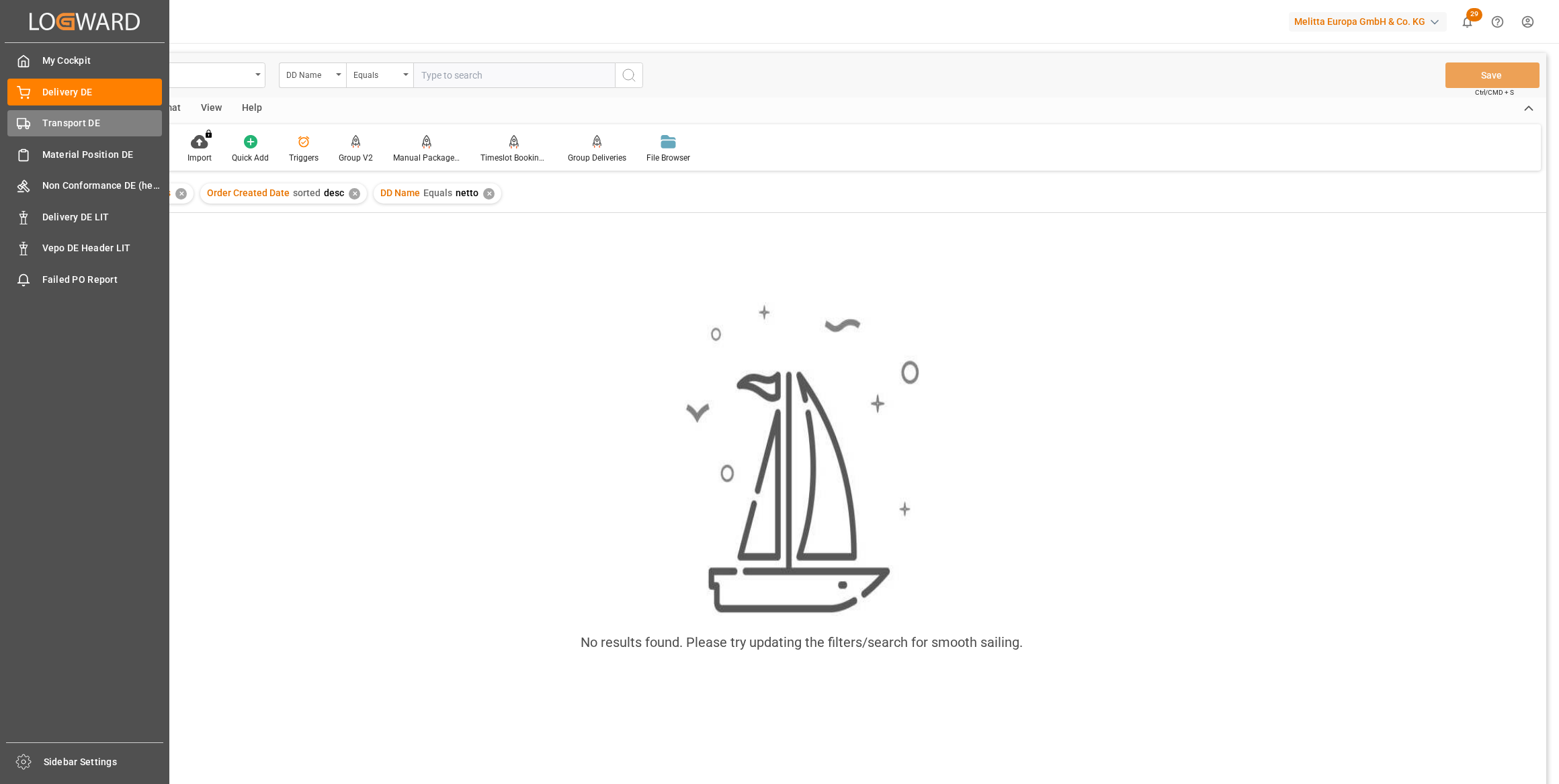
click at [33, 128] on div "Transport DE Transport DE" at bounding box center [85, 123] width 155 height 27
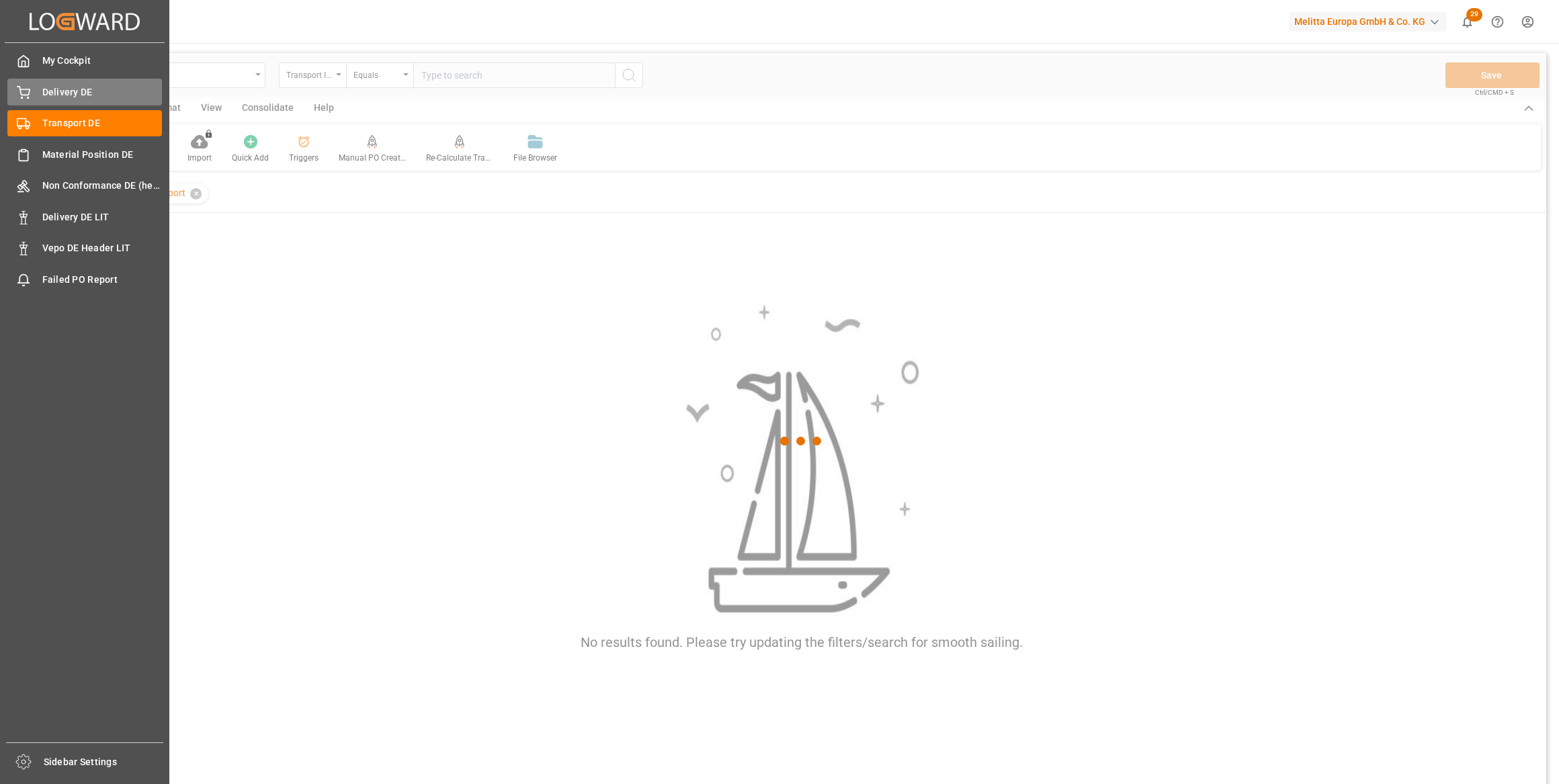
click at [83, 91] on span "Delivery DE" at bounding box center [102, 92] width 120 height 14
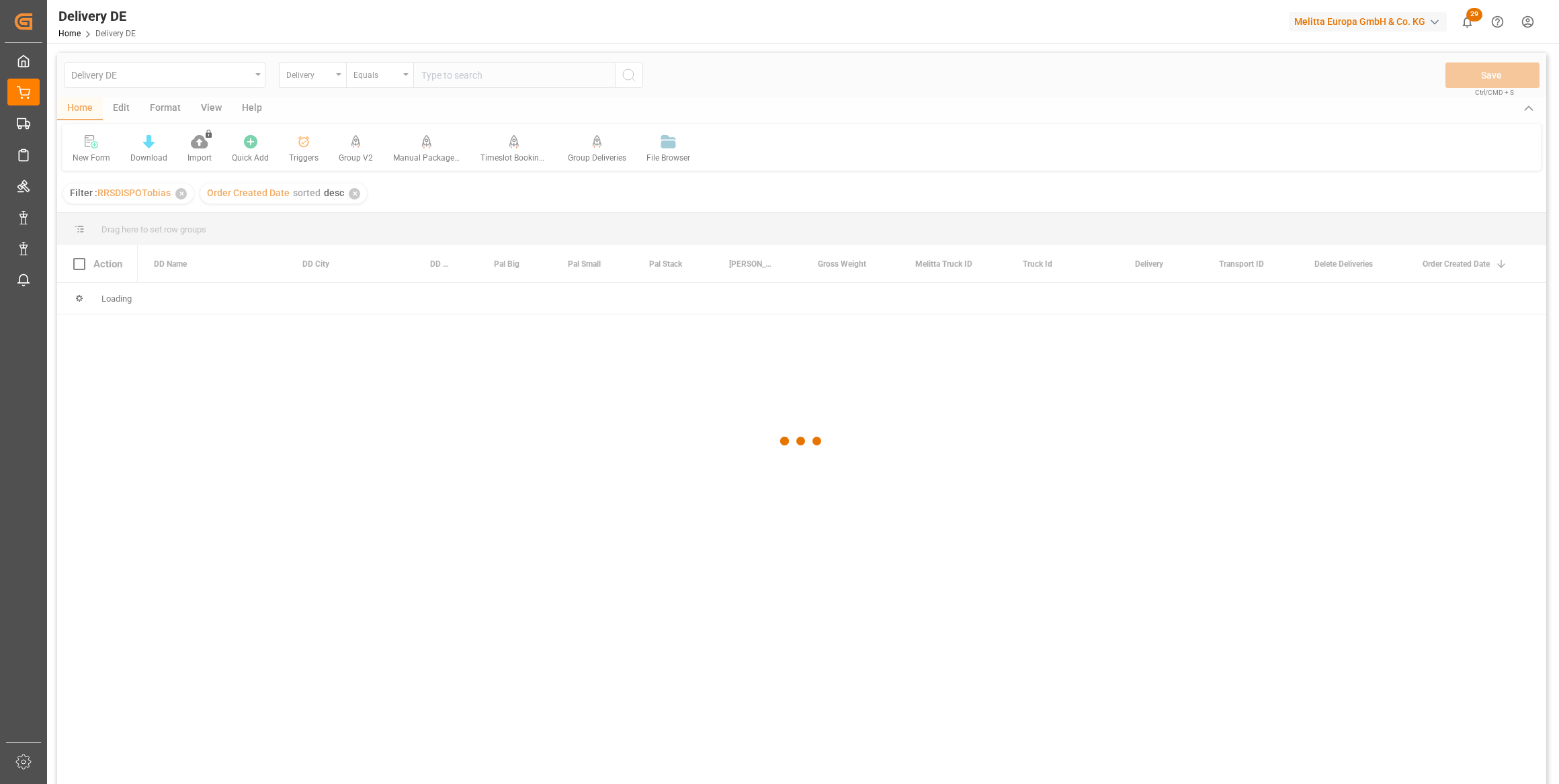
click at [457, 74] on div at bounding box center [801, 441] width 1489 height 776
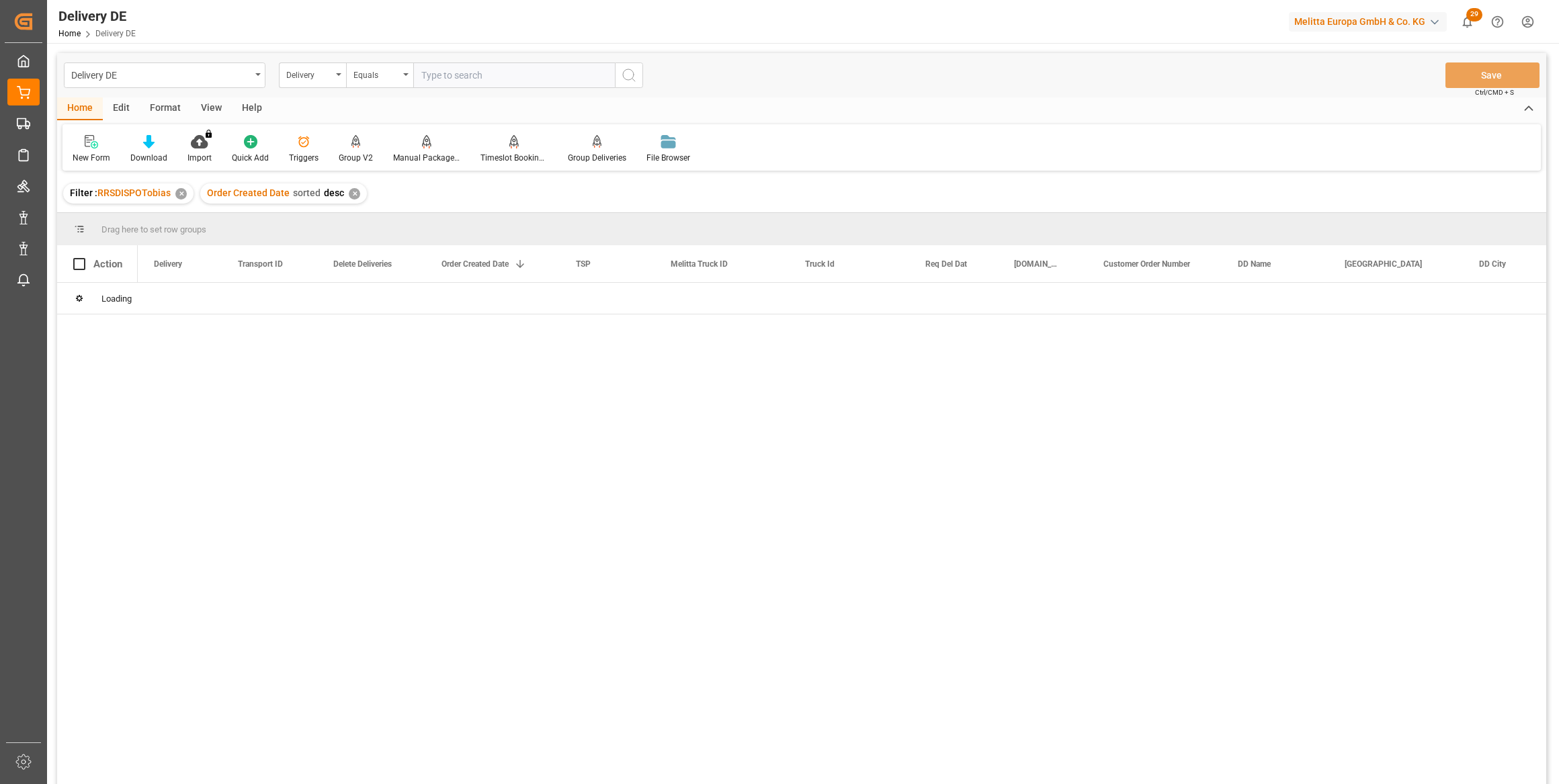
click at [441, 77] on input "text" at bounding box center [514, 75] width 202 height 26
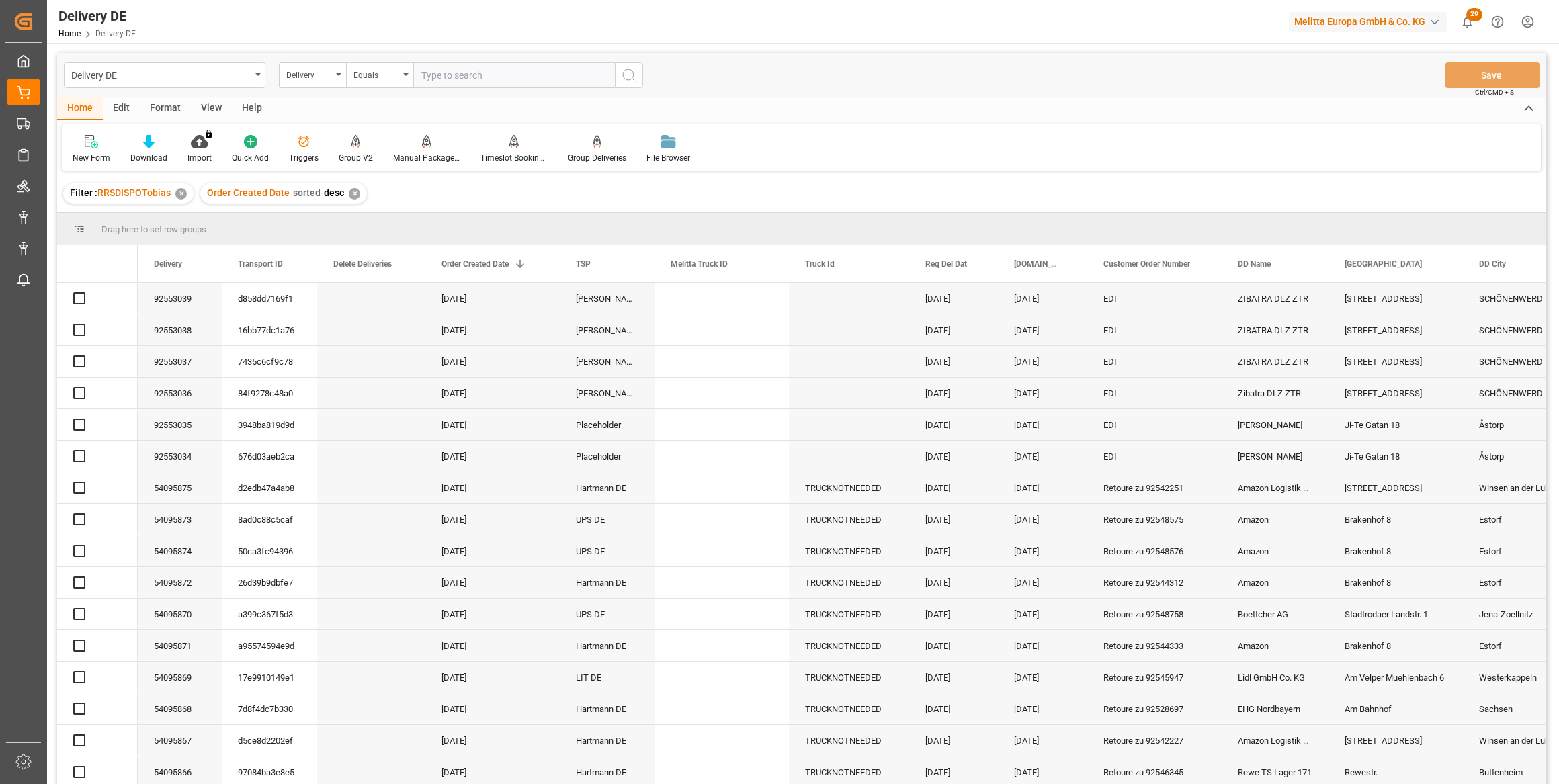
paste input "92540122"
type input "92540122"
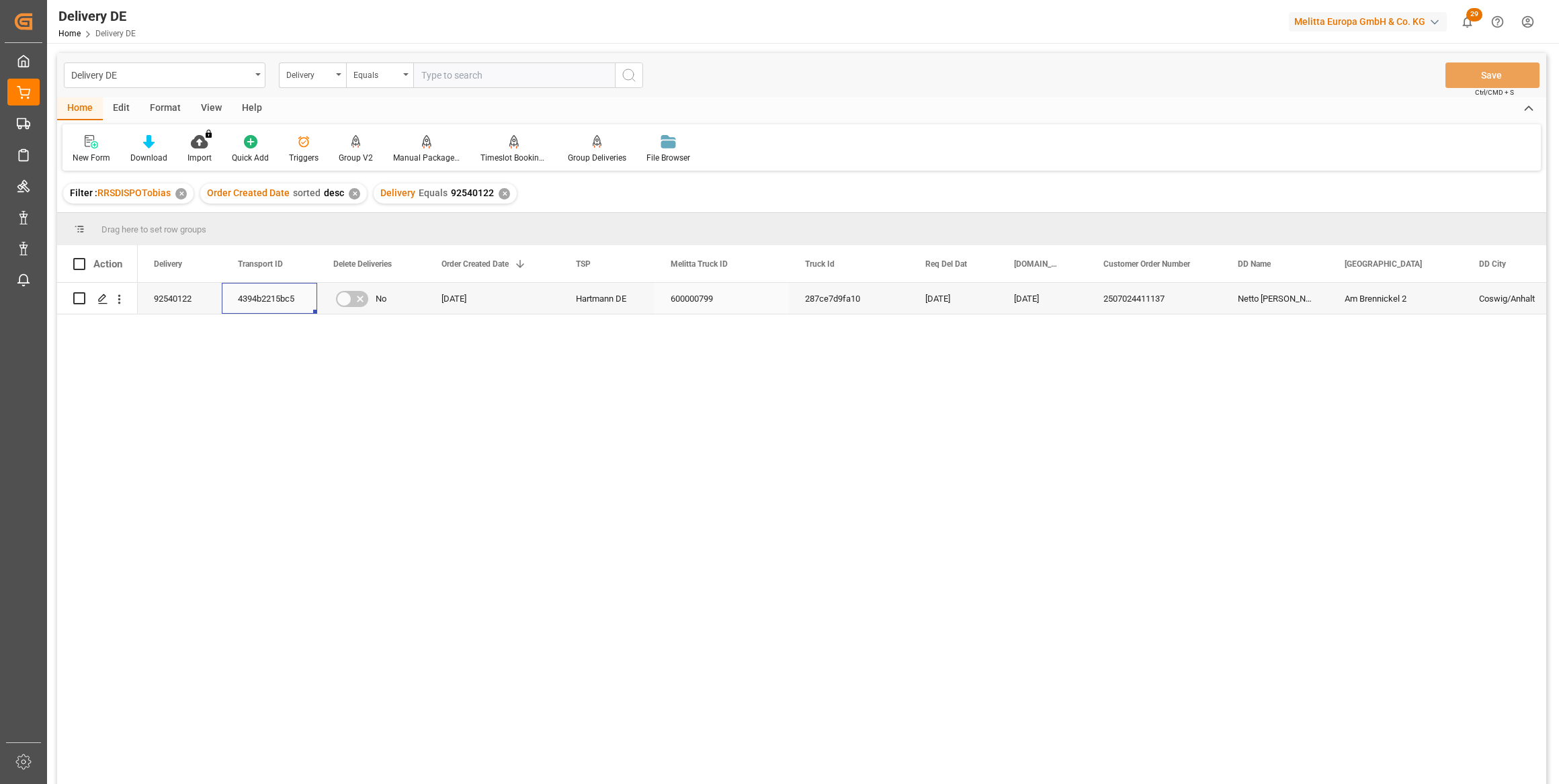
click at [277, 295] on div "4394b2215bc5" at bounding box center [270, 298] width 95 height 31
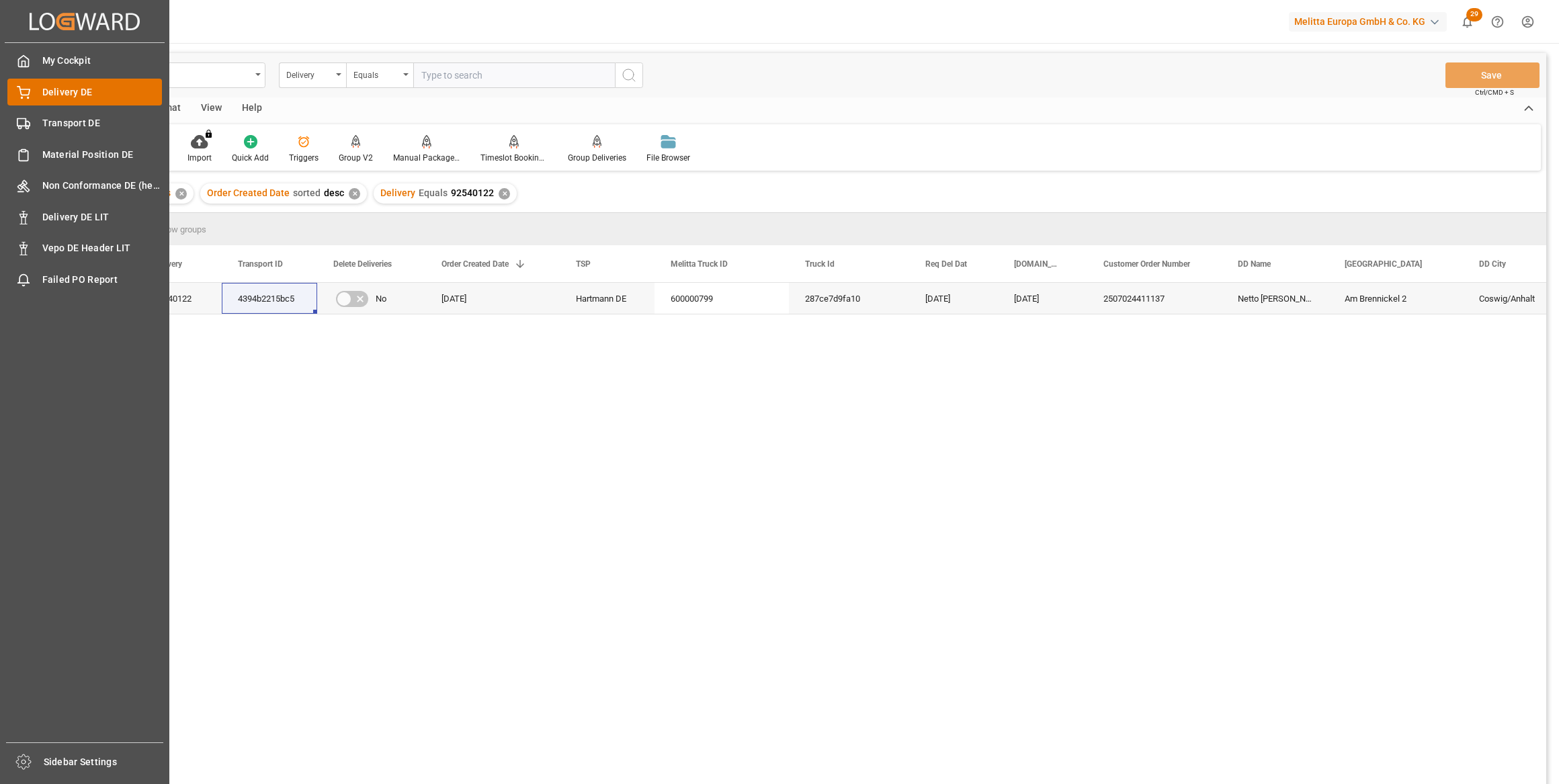
click at [74, 101] on div "Delivery DE Delivery DE" at bounding box center [85, 92] width 155 height 27
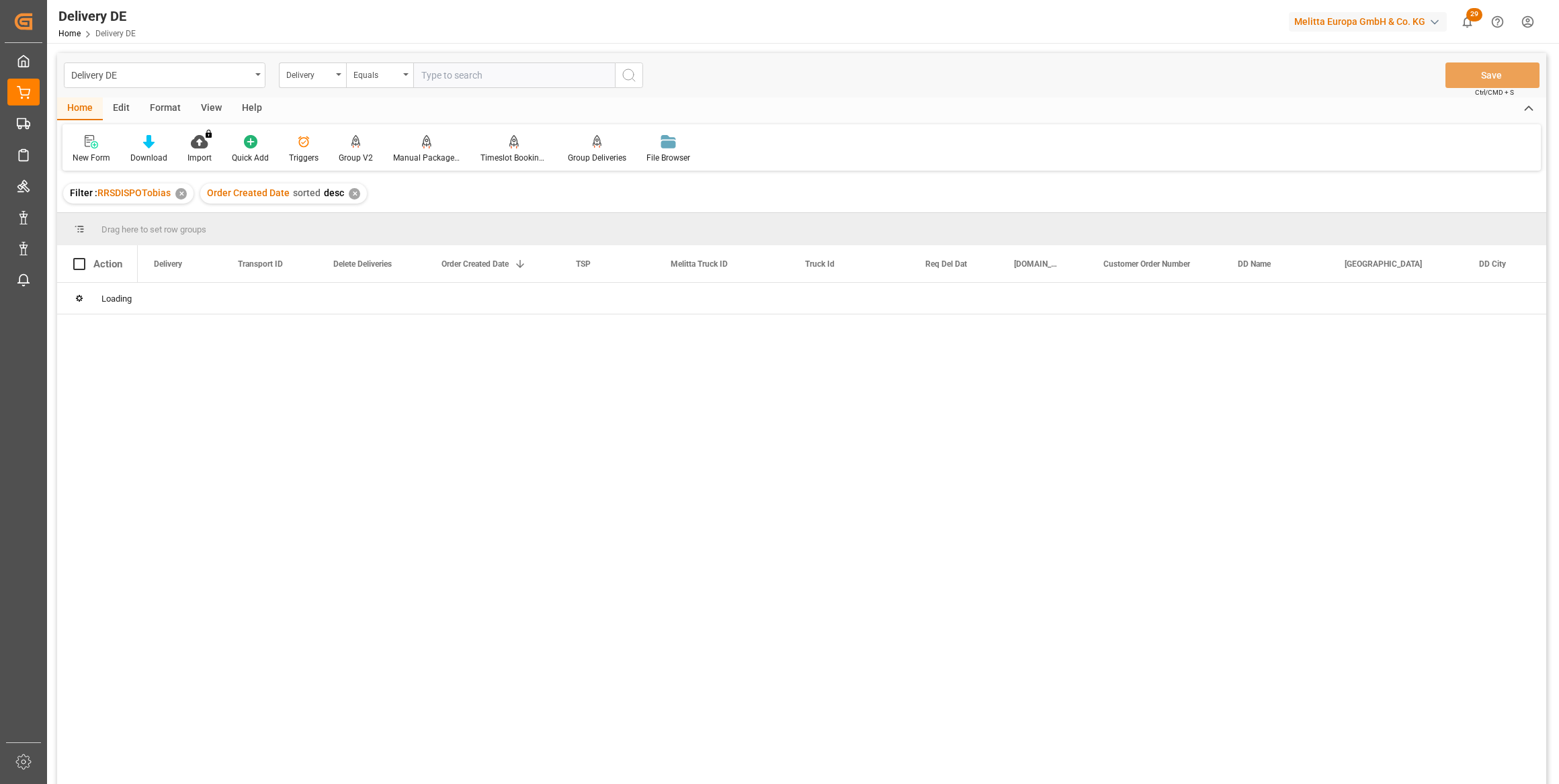
click at [318, 80] on div "Delivery" at bounding box center [309, 73] width 45 height 15
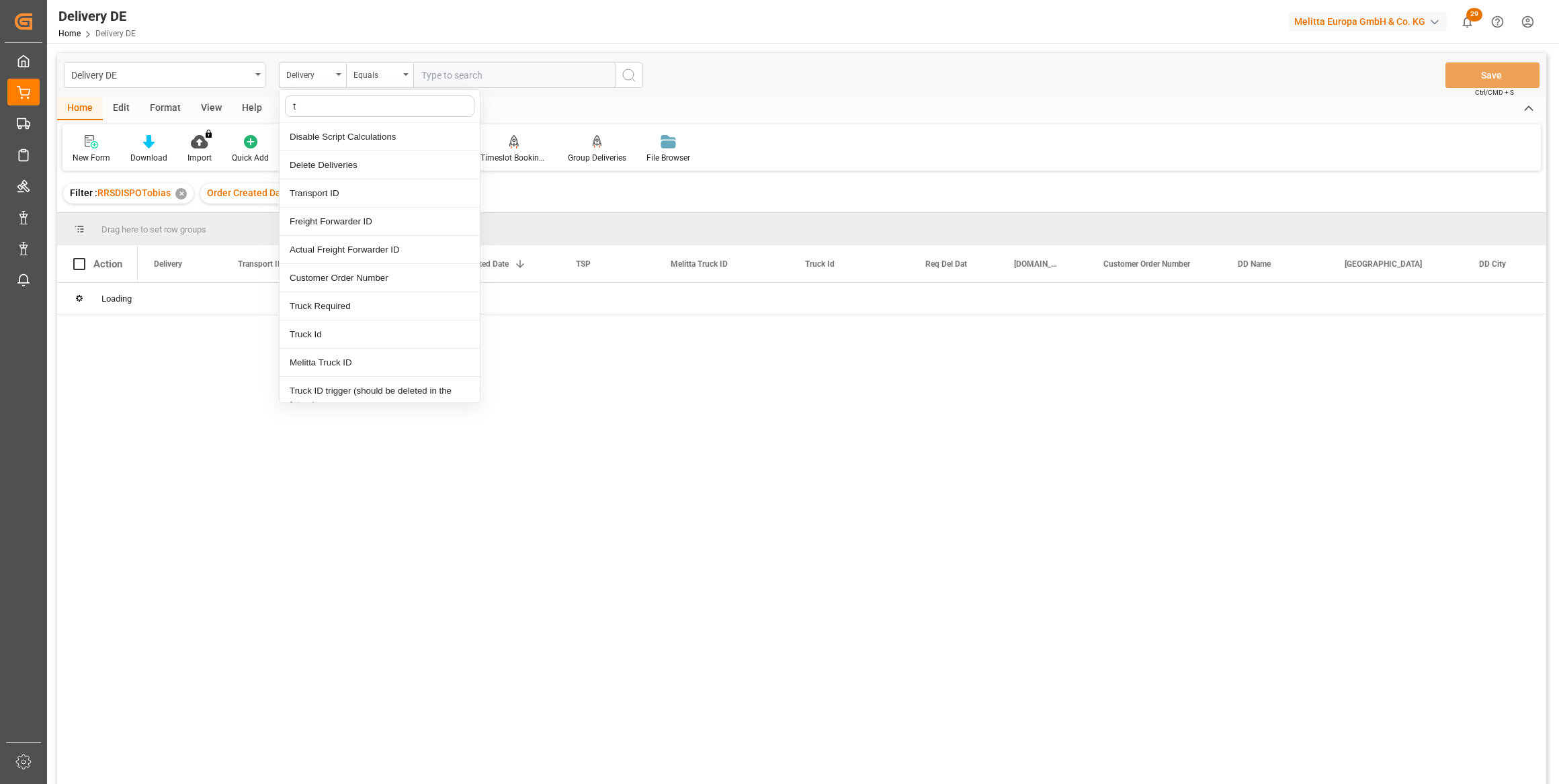
type input "tr"
click at [324, 140] on div "Transport ID" at bounding box center [380, 136] width 200 height 28
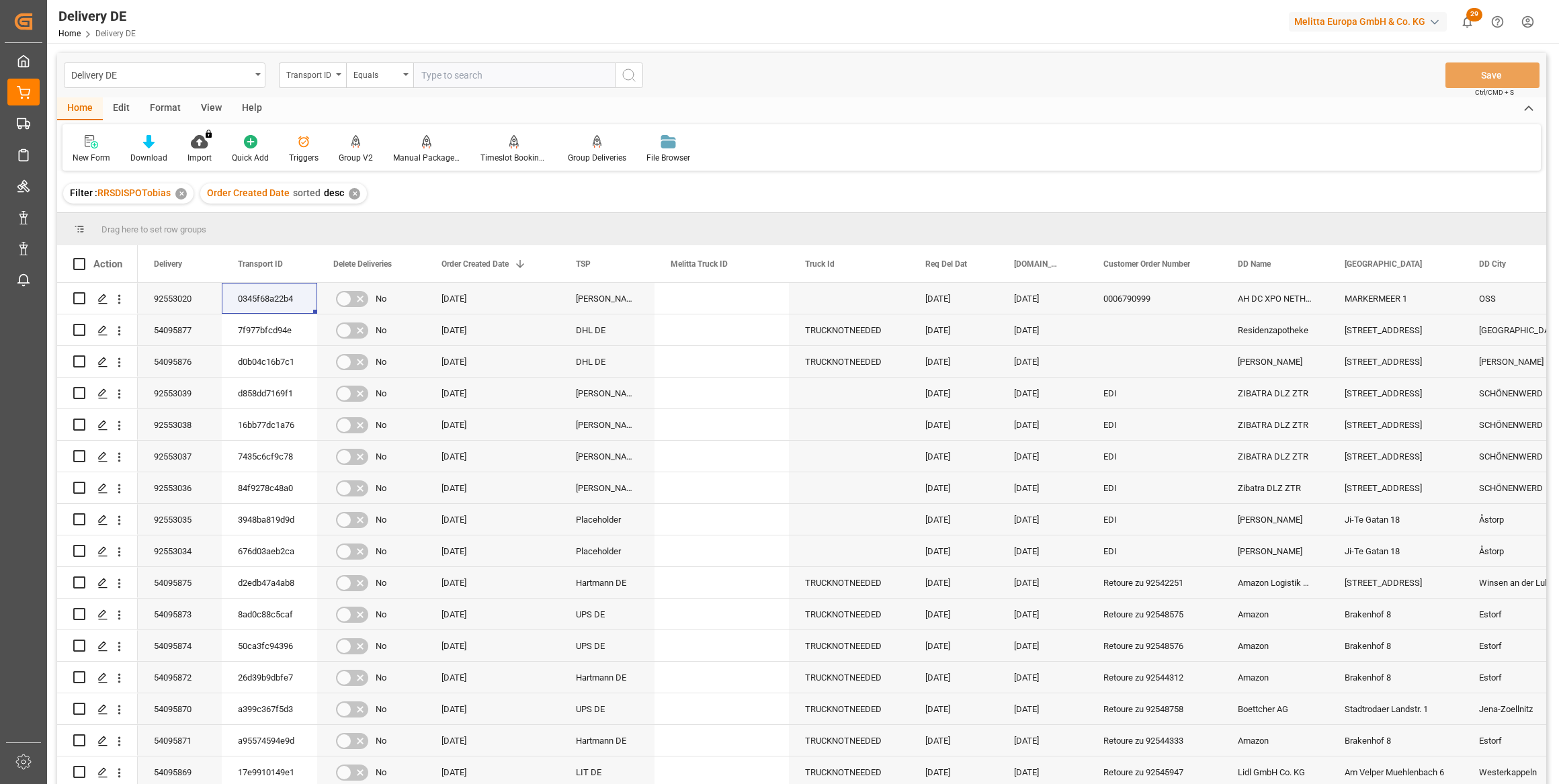
click at [461, 73] on input "text" at bounding box center [514, 75] width 202 height 26
paste input "166cc8f105be"
type input "166cc8f105be"
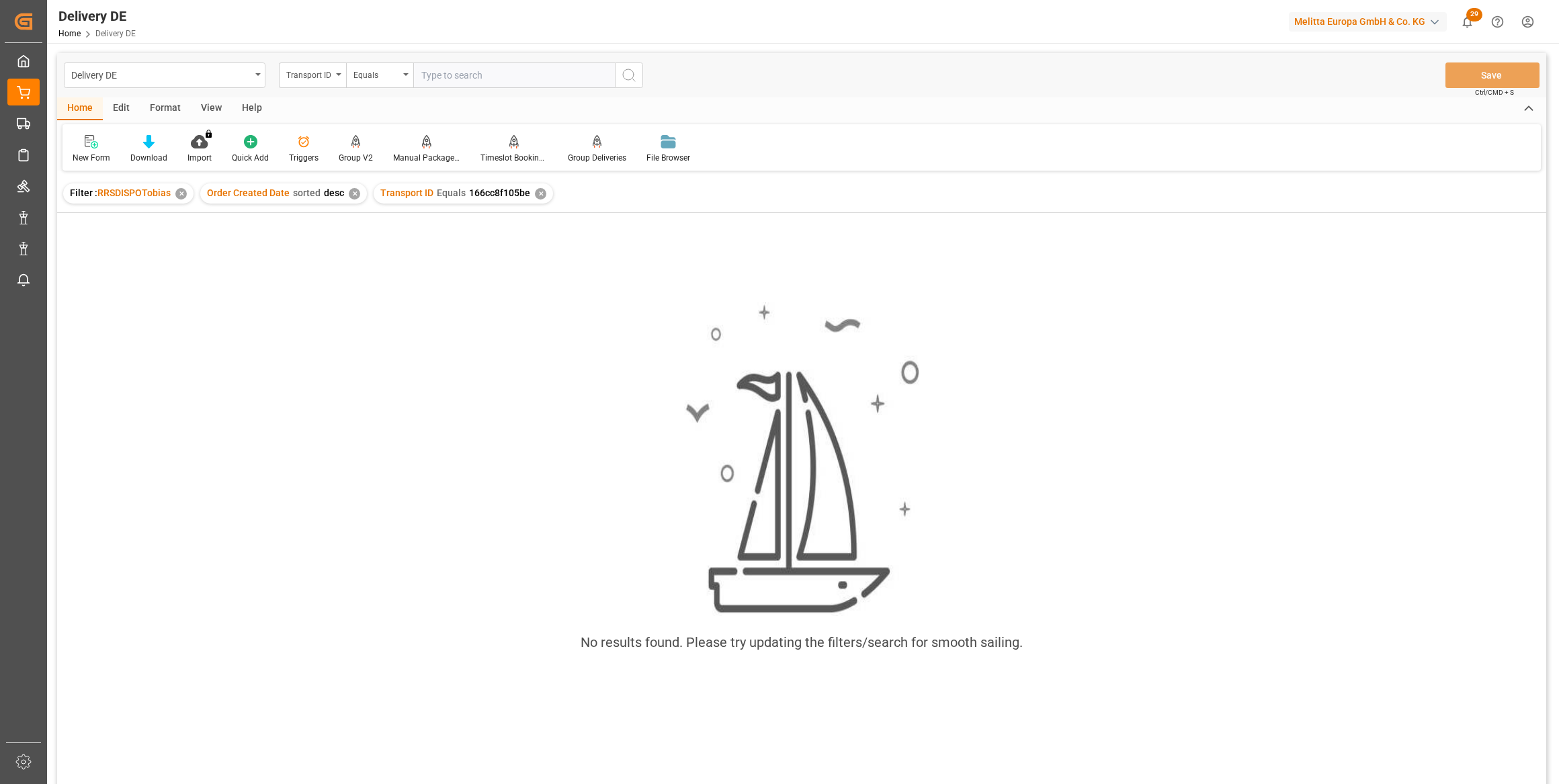
click at [178, 193] on div "✕" at bounding box center [181, 193] width 11 height 11
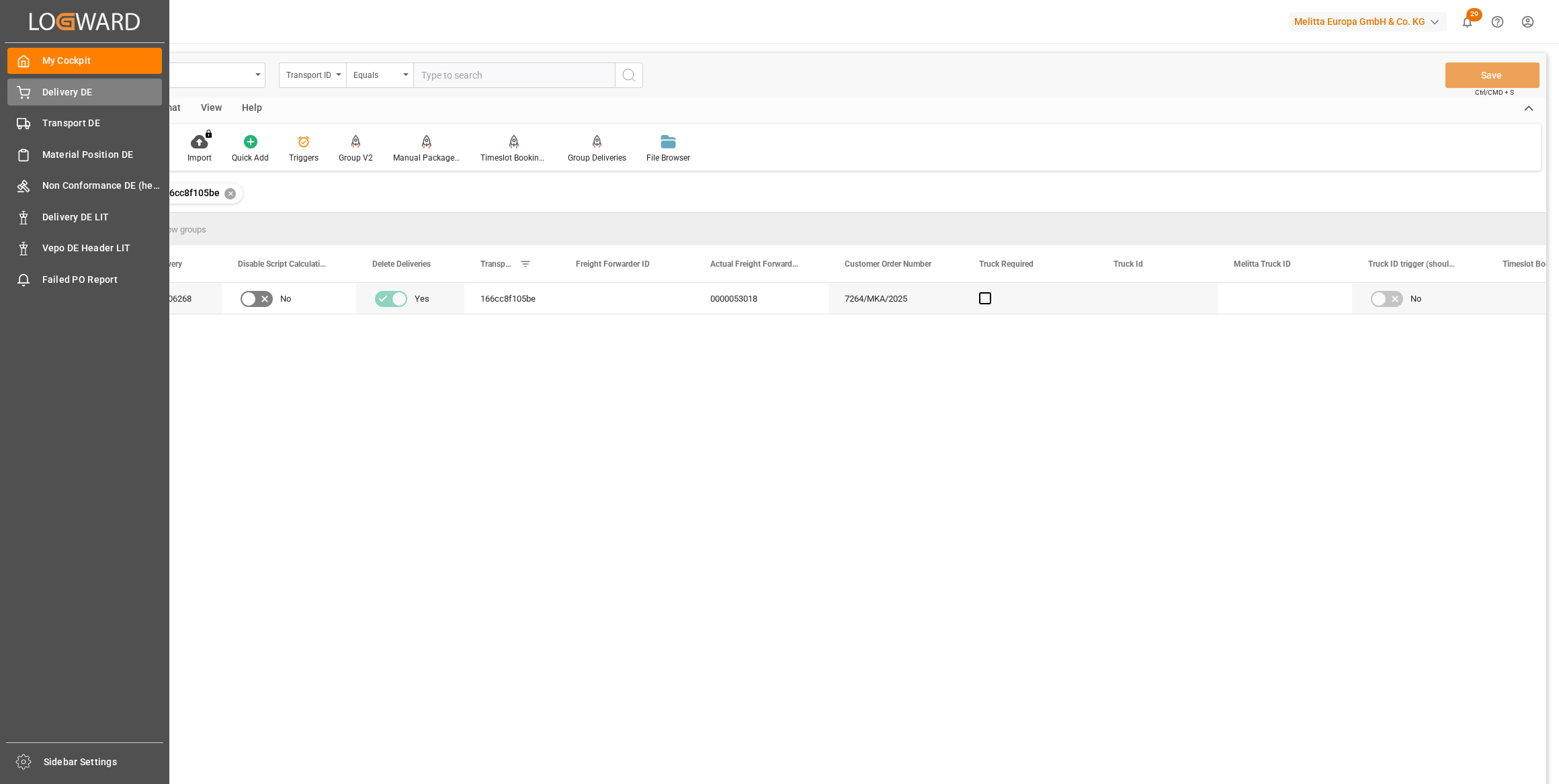
click at [39, 95] on div "Delivery DE Delivery DE" at bounding box center [85, 92] width 155 height 27
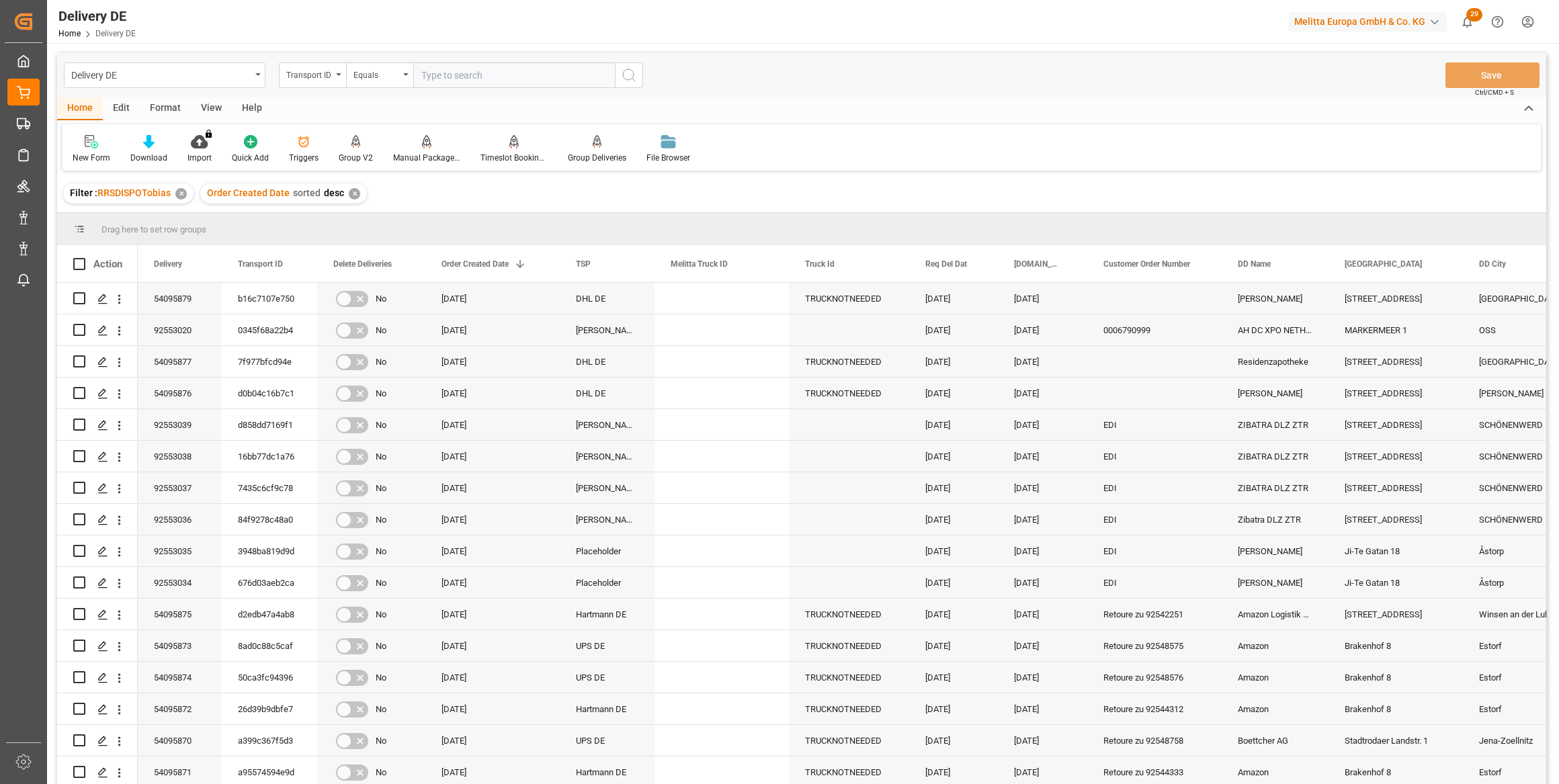
click at [439, 75] on input "text" at bounding box center [514, 75] width 202 height 26
paste input "92548727"
type input "92548727"
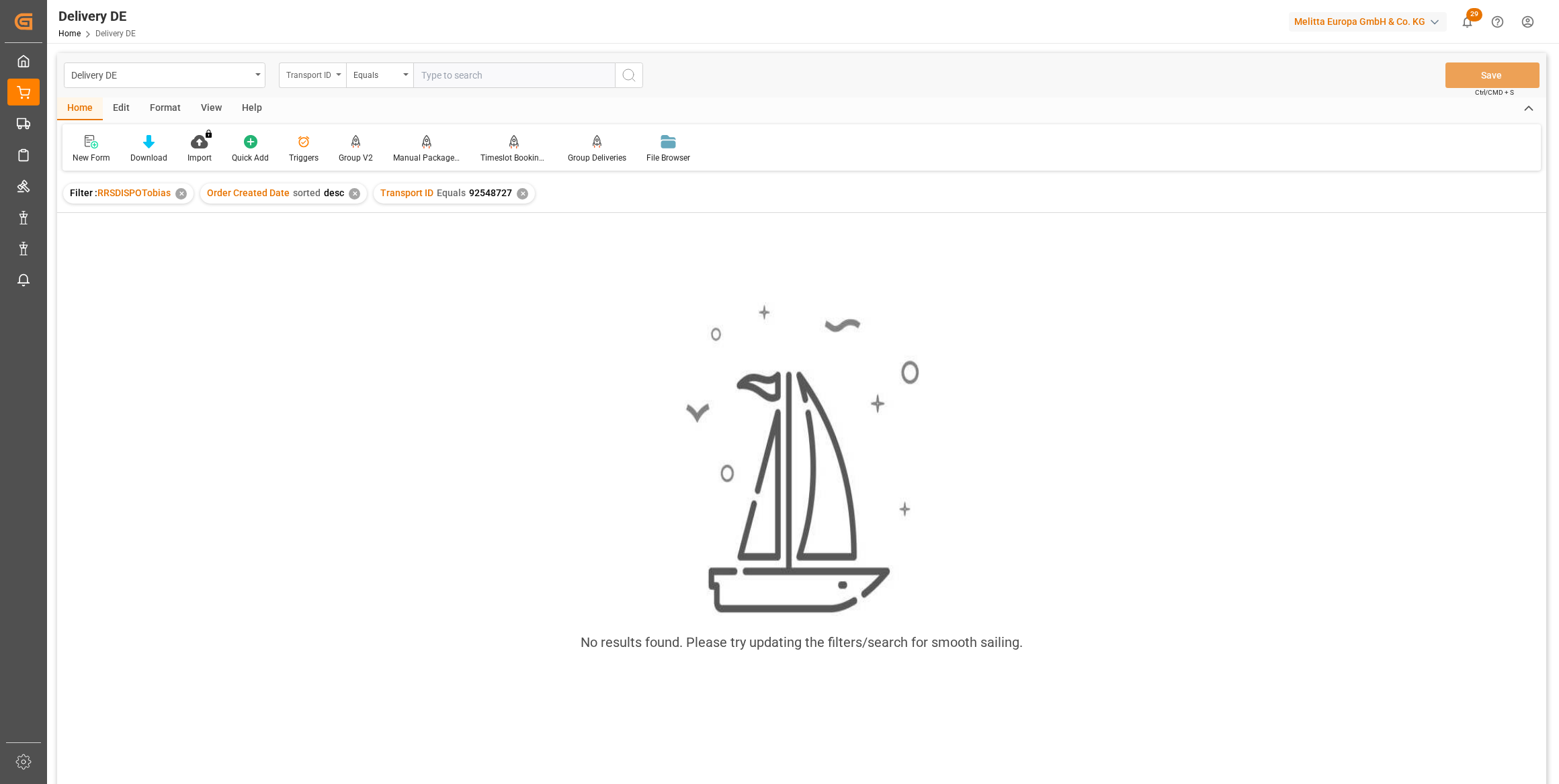
click at [305, 74] on div "Transport ID" at bounding box center [309, 73] width 45 height 15
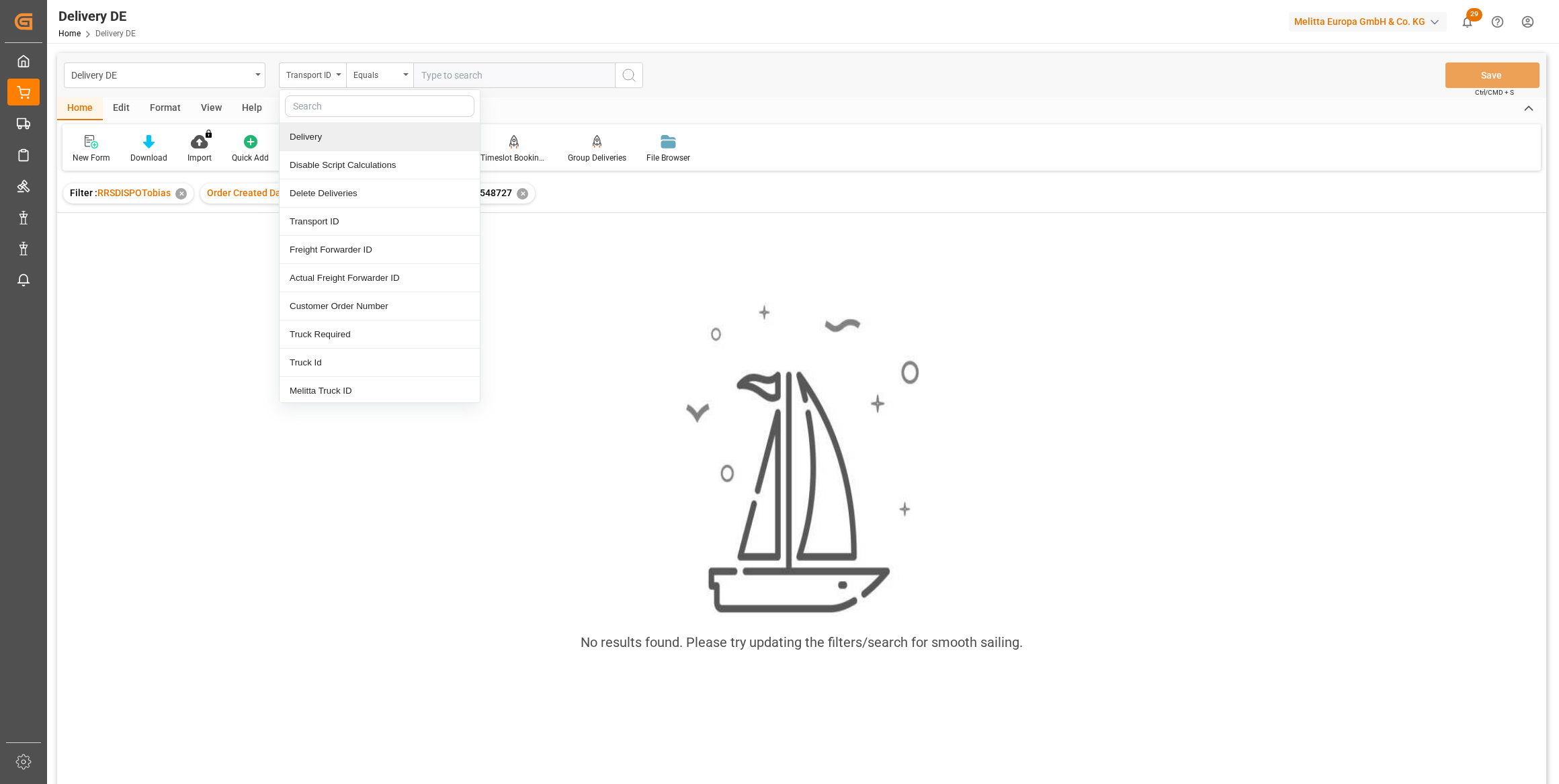
click at [314, 139] on div "Delivery" at bounding box center [380, 136] width 200 height 28
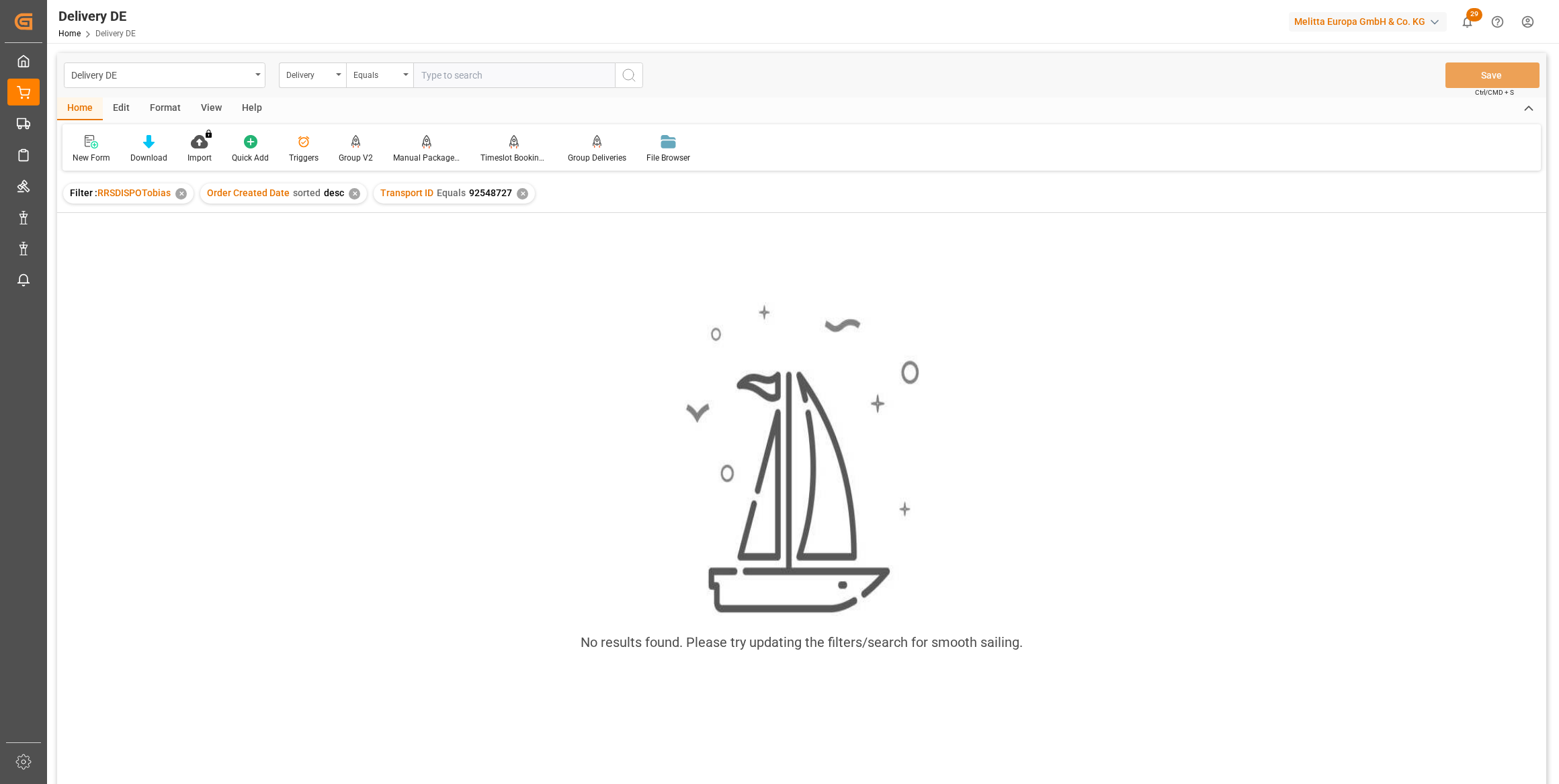
click at [494, 67] on input "text" at bounding box center [514, 75] width 202 height 26
paste input "92548727"
type input "92548727"
click at [519, 195] on div "✕" at bounding box center [522, 193] width 11 height 11
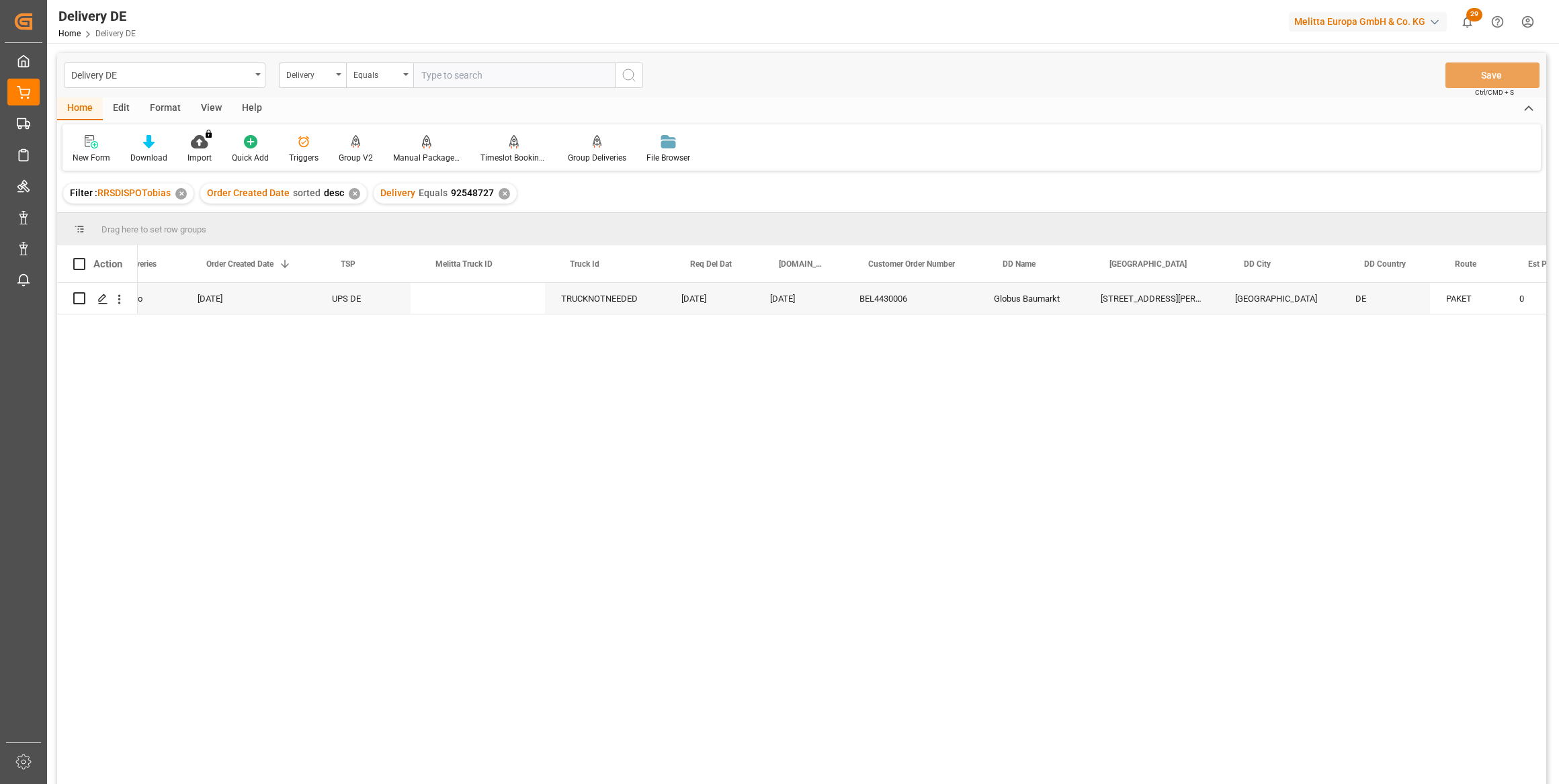
scroll to position [0, 94]
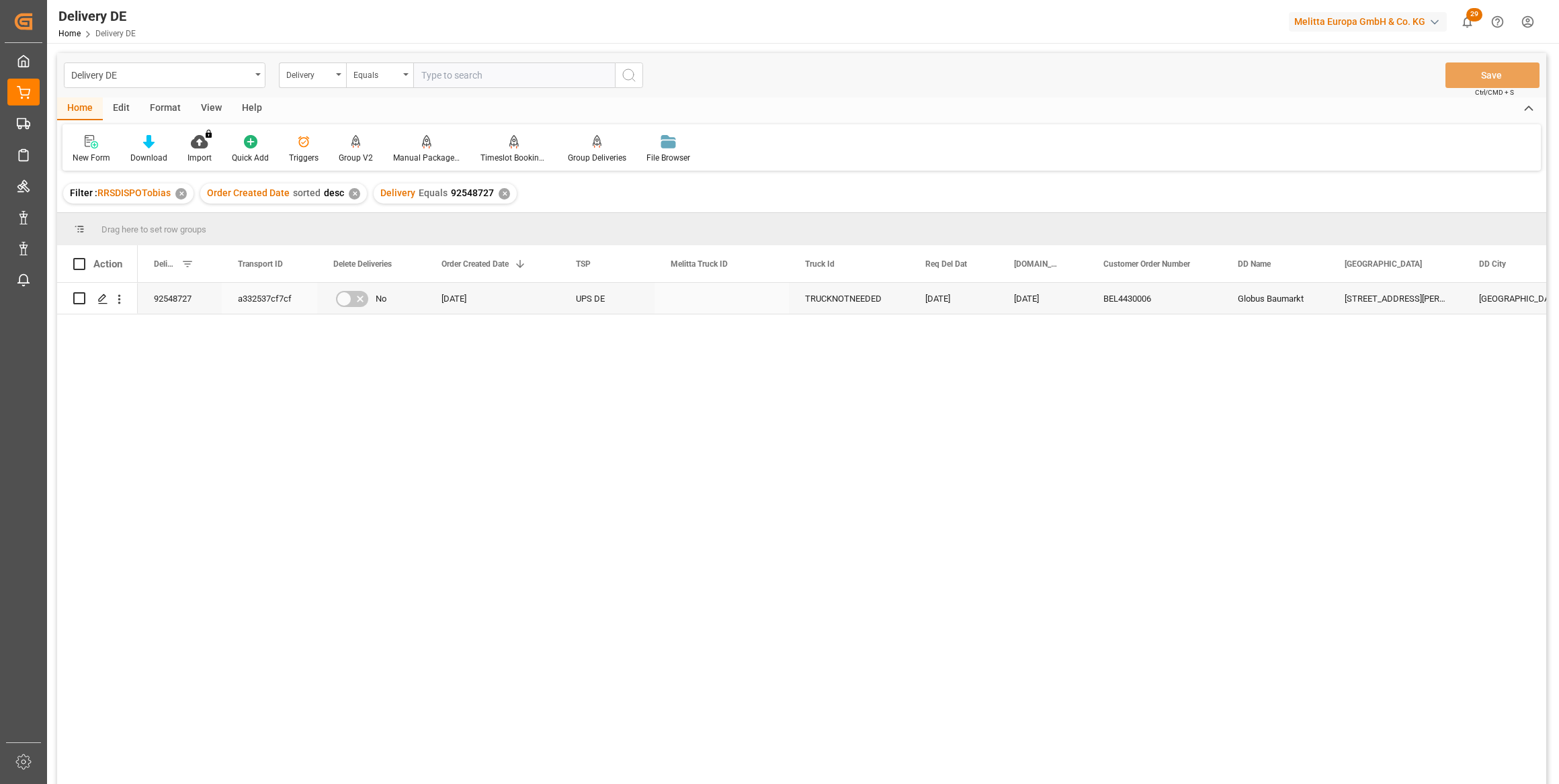
click at [175, 301] on div "92548727" at bounding box center [180, 298] width 84 height 31
click at [598, 191] on div "Customer Order Number Equals 188827082501 ✕" at bounding box center [490, 193] width 234 height 20
click at [591, 192] on div "✕" at bounding box center [595, 193] width 11 height 11
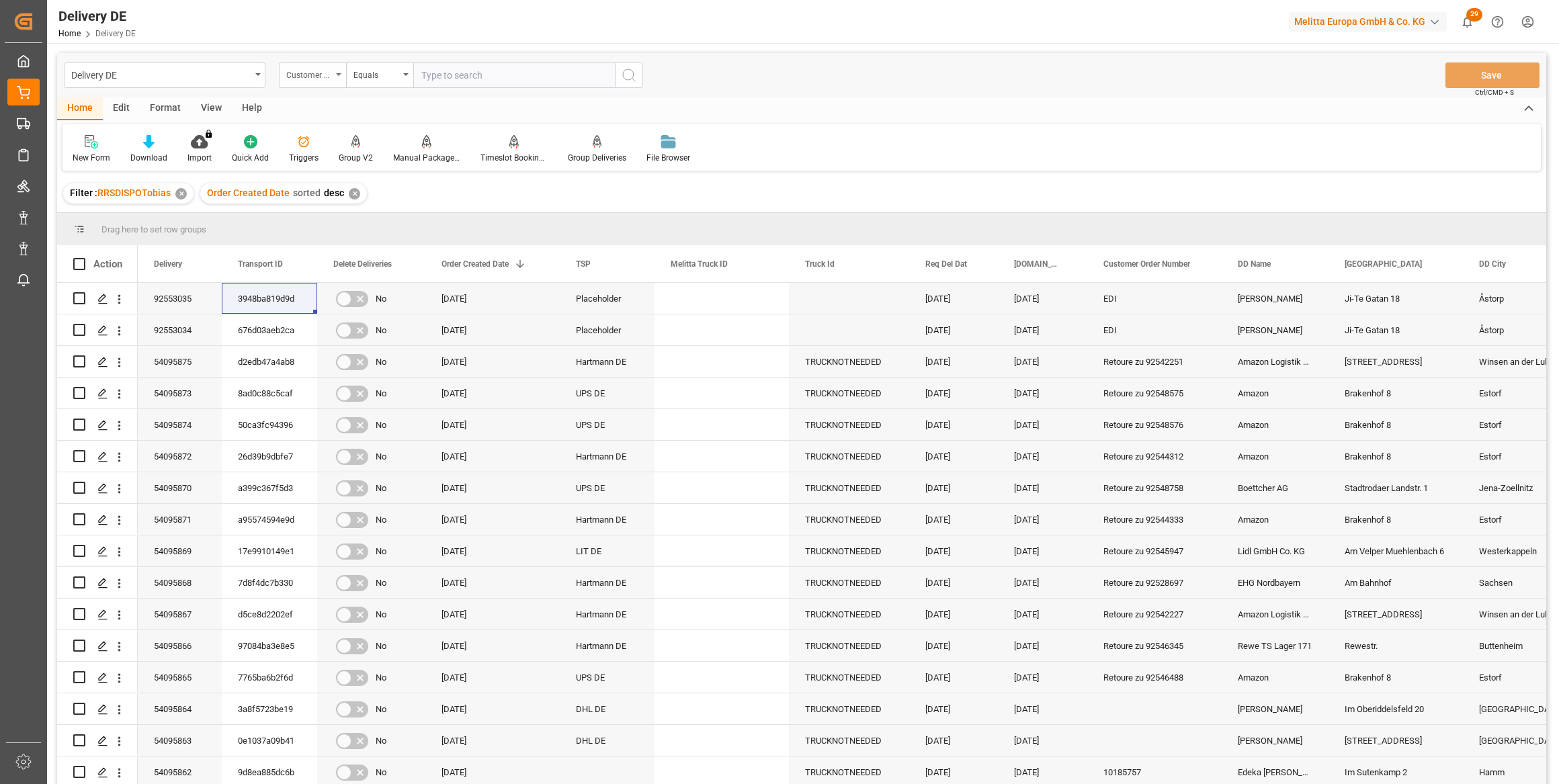
click at [329, 76] on div "Customer Order Number" at bounding box center [309, 73] width 45 height 15
